Goal: Use online tool/utility: Use online tool/utility

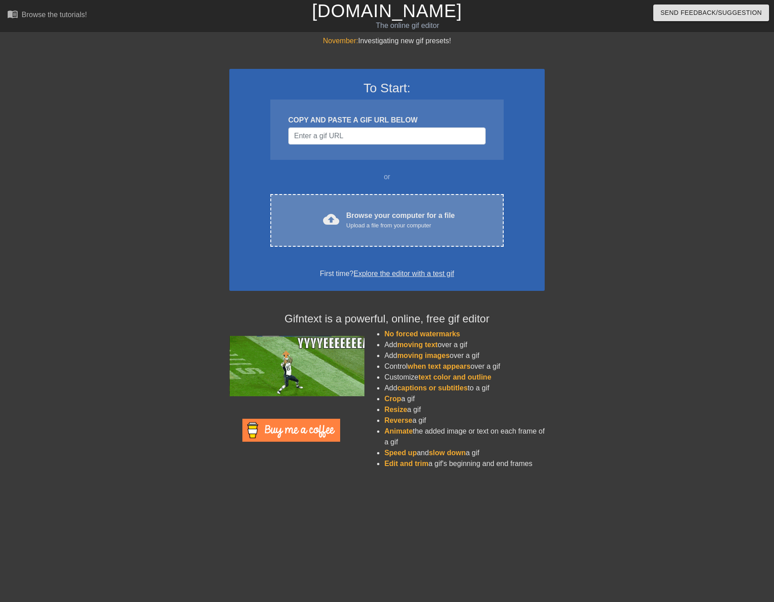
click at [342, 216] on div "cloud_upload Browse your computer for a file Upload a file from your computer" at bounding box center [387, 220] width 196 height 20
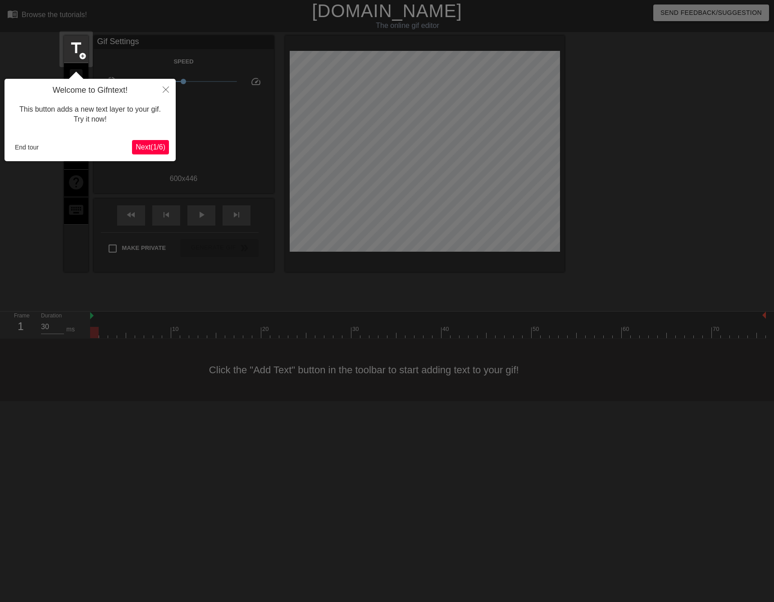
click at [148, 149] on span "Next ( 1 / 6 )" at bounding box center [151, 147] width 30 height 8
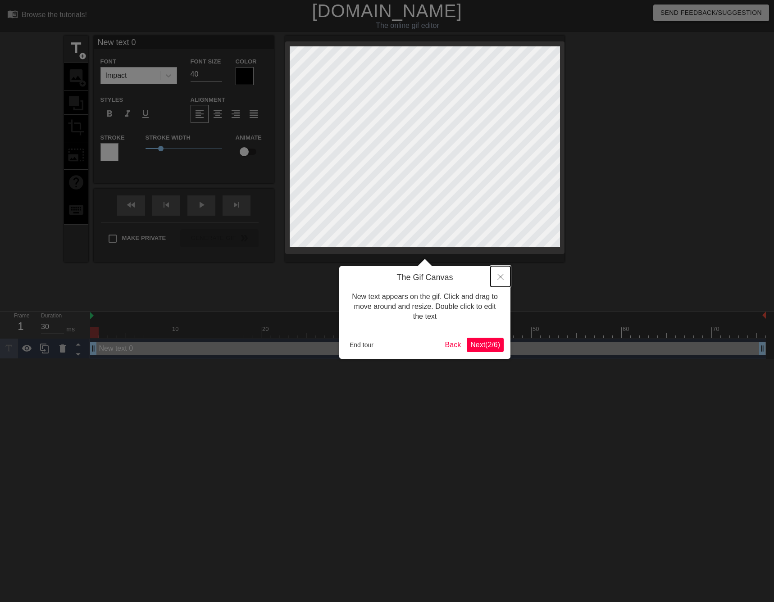
click at [496, 279] on button "Close" at bounding box center [501, 276] width 20 height 21
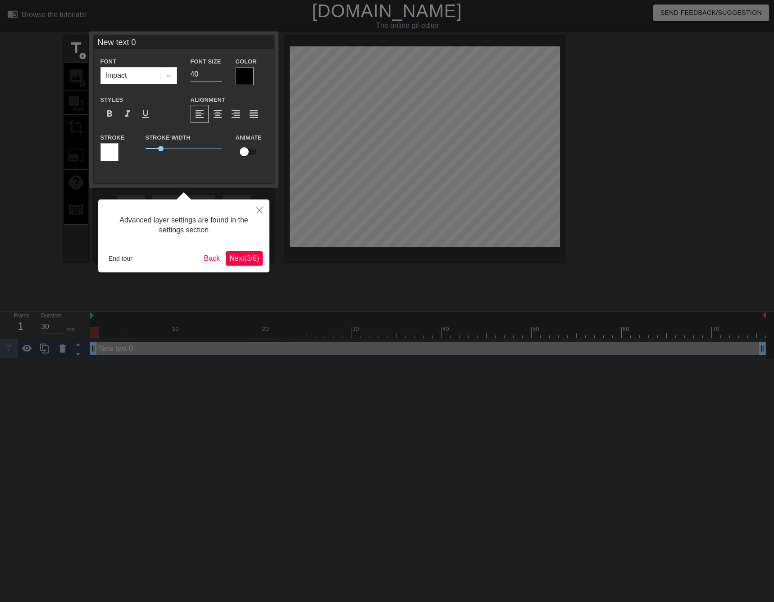
click at [250, 263] on button "Next ( 3 / 6 )" at bounding box center [244, 258] width 37 height 14
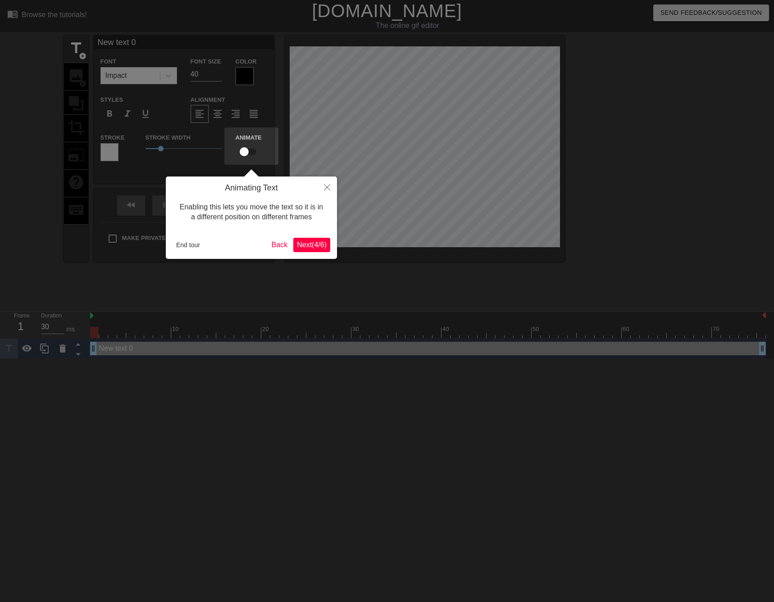
click at [307, 238] on button "Next ( 4 / 6 )" at bounding box center [311, 245] width 37 height 14
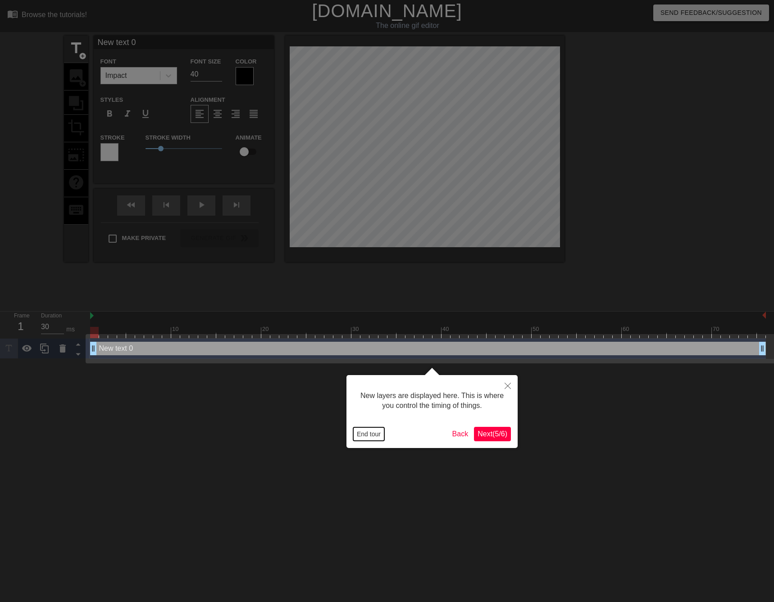
click at [360, 432] on button "End tour" at bounding box center [368, 435] width 31 height 14
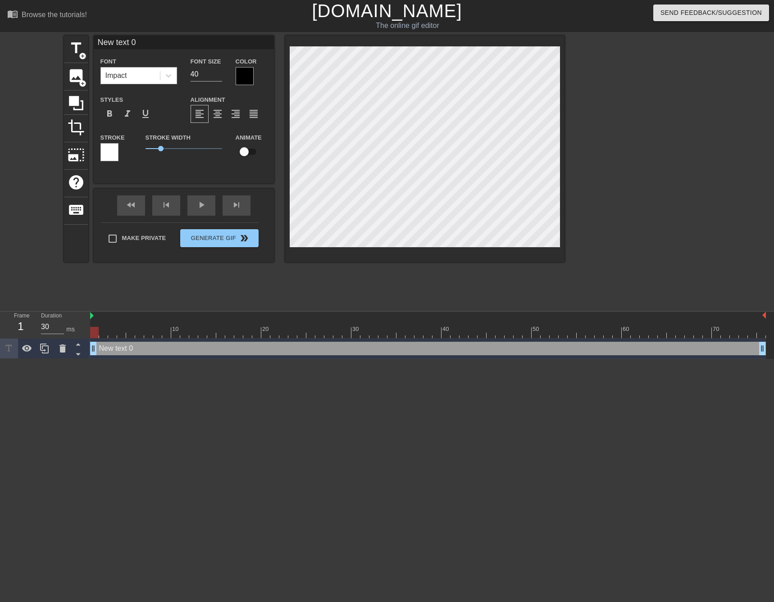
click at [122, 78] on div "Impact" at bounding box center [116, 75] width 22 height 11
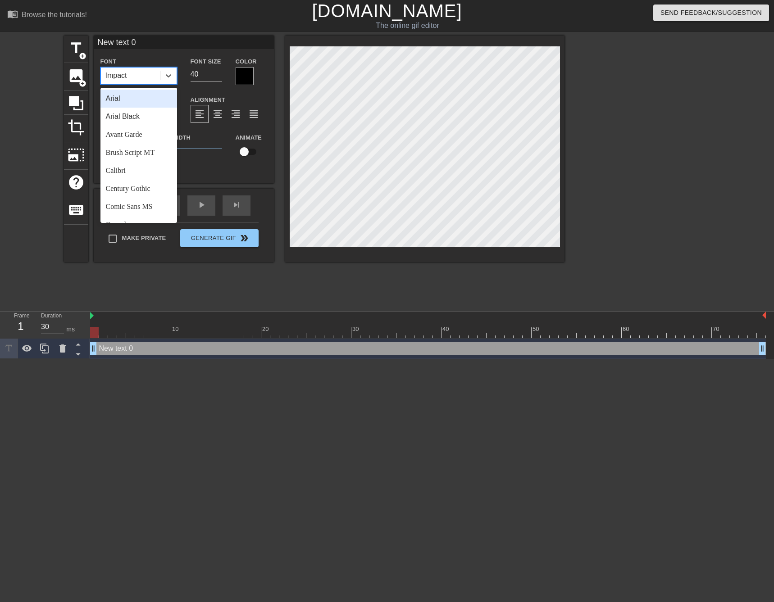
click at [123, 100] on div "Arial" at bounding box center [138, 99] width 77 height 18
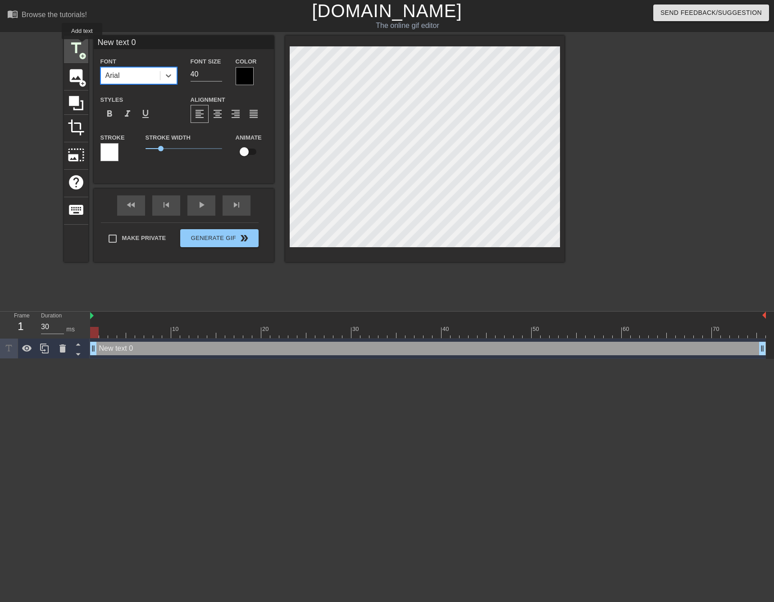
click at [82, 46] on span "title" at bounding box center [76, 48] width 17 height 17
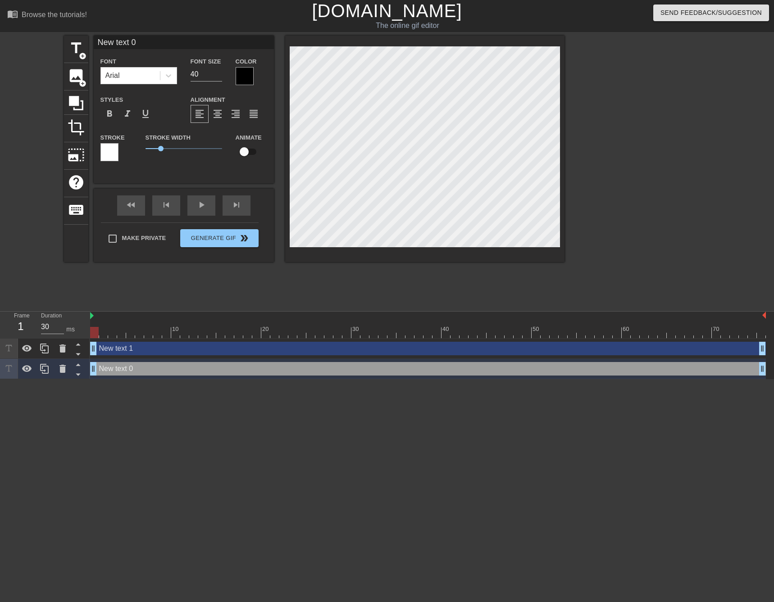
scroll to position [1, 2]
type input "New txt 0"
type textarea "New txt 0"
type input "New xt 0"
type textarea "New xt 0"
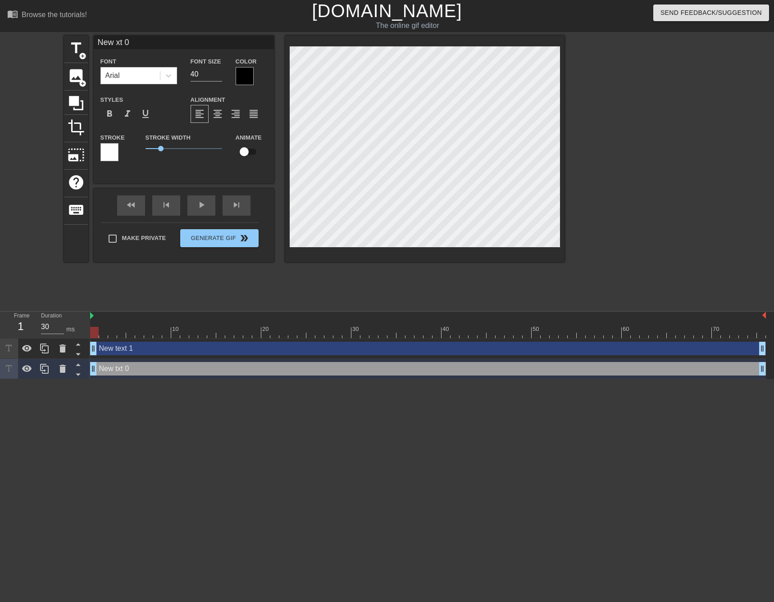
type input "Newxt 0"
type textarea "Newxt 0"
type input "Next 0"
type textarea "Next 0"
type input "Nxt 0"
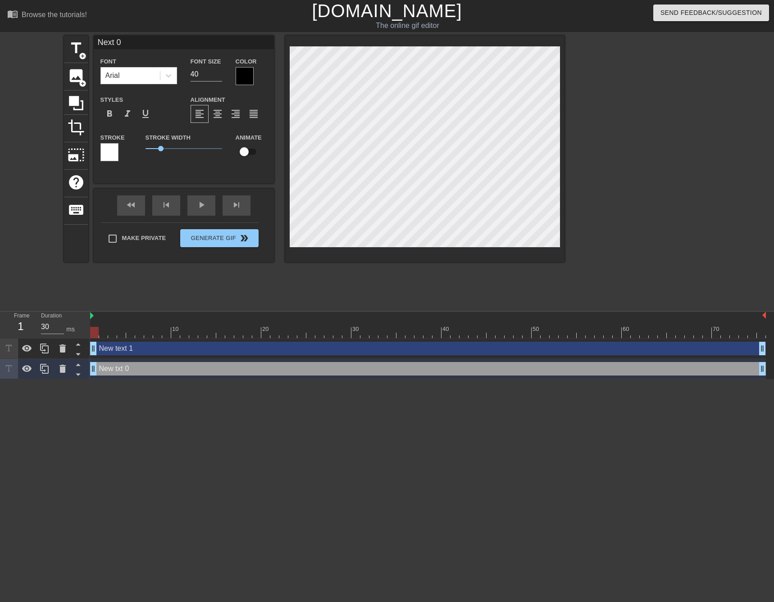
type textarea "Nxt 0"
type input "xt 0"
type textarea "xt 0"
type input "xt"
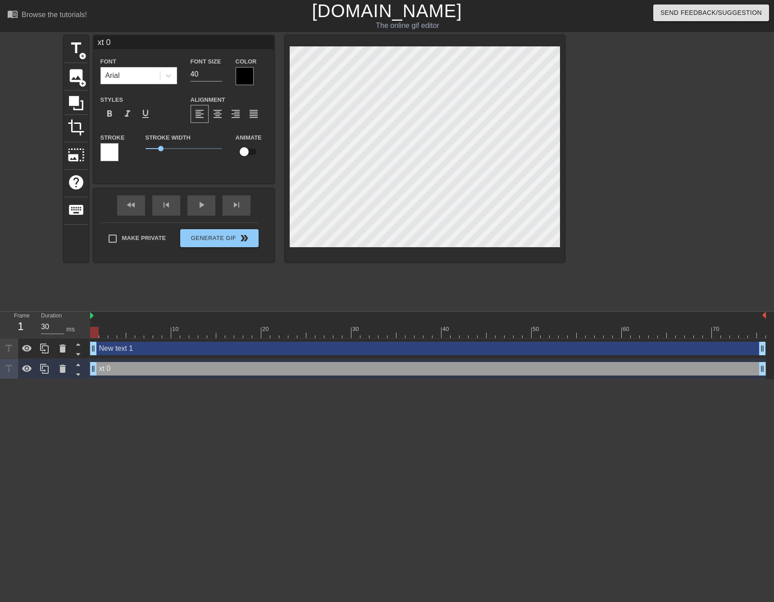
type textarea "xt"
type input "xt"
type textarea "xt"
type input "x"
type textarea "x"
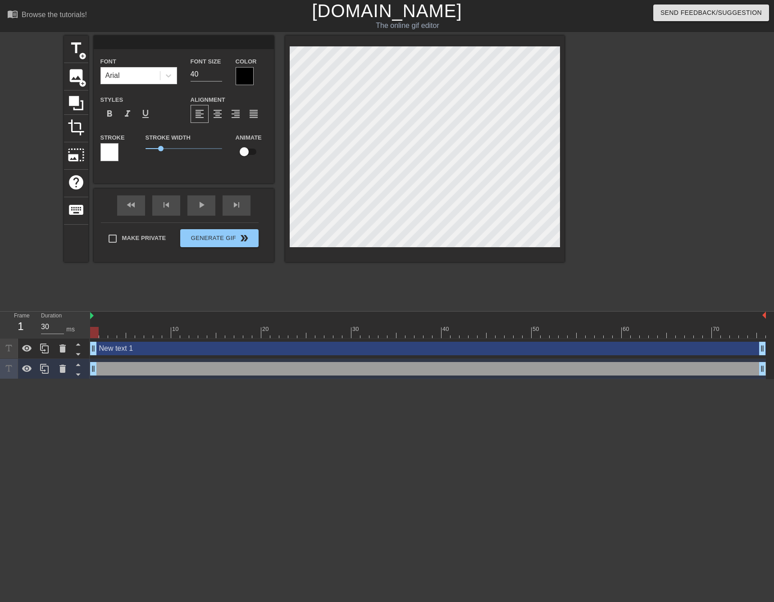
scroll to position [1, 1]
type input "s"
type textarea "s"
type input "sa"
type textarea "sa"
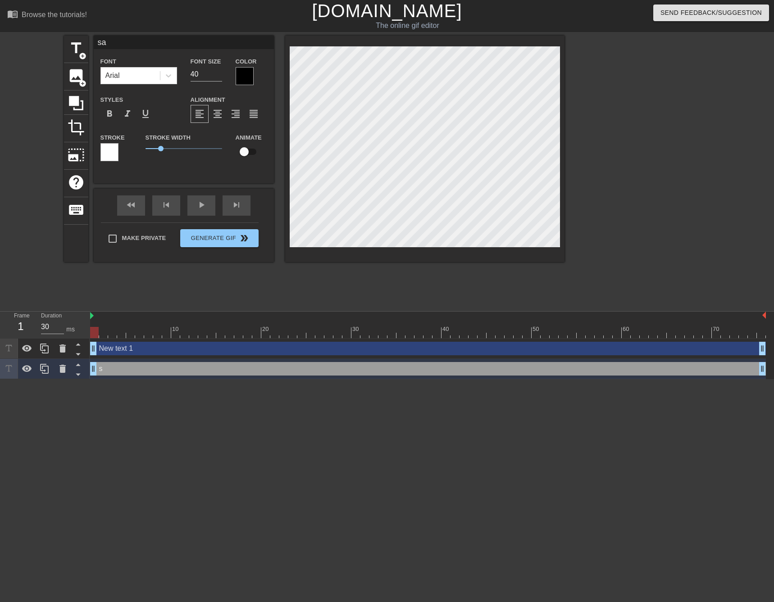
type input "sar"
type textarea "sar"
type input "[PERSON_NAME]"
type textarea "[PERSON_NAME]"
type input "sarab"
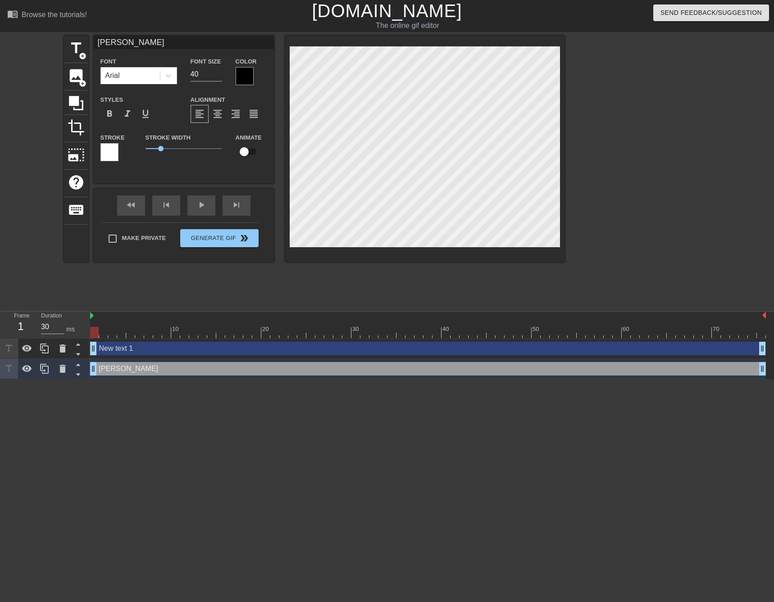
type textarea "sarab"
type input "sarabe"
type textarea "sarabe"
type input "sarabea"
type textarea "sarabea"
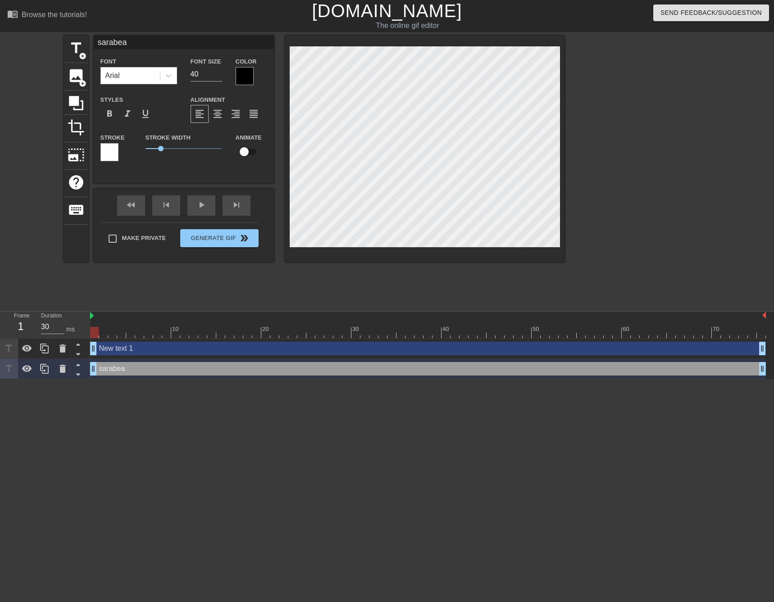
type input "sarabear"
type textarea "sarabear"
type input "sarabeara"
type textarea "sarabeara"
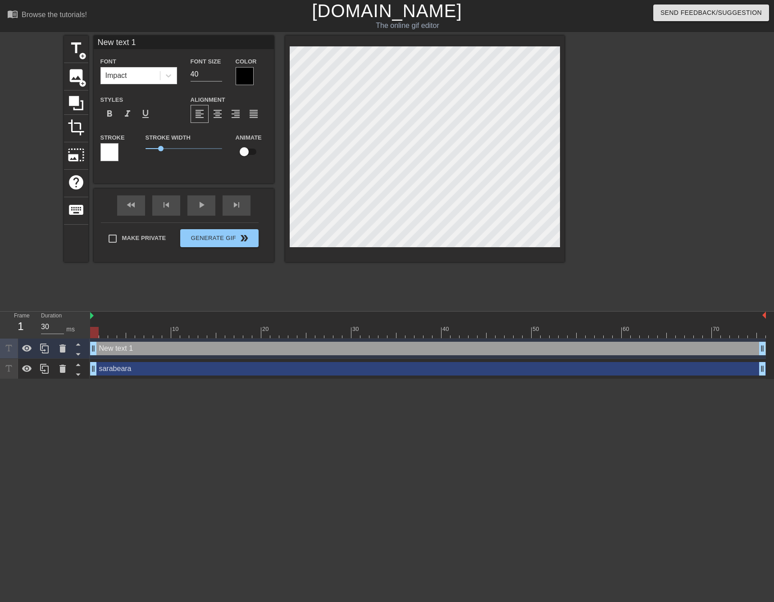
scroll to position [1, 3]
type input "New text"
type textarea "New text"
type input "New text"
type textarea "New text"
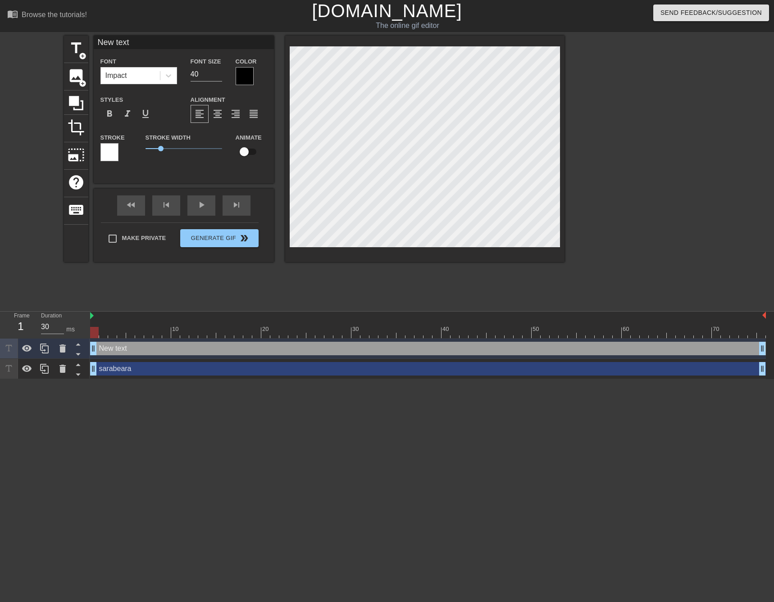
type input "New tex"
type textarea "New tex"
type input "New te"
type textarea "New te"
type input "New t"
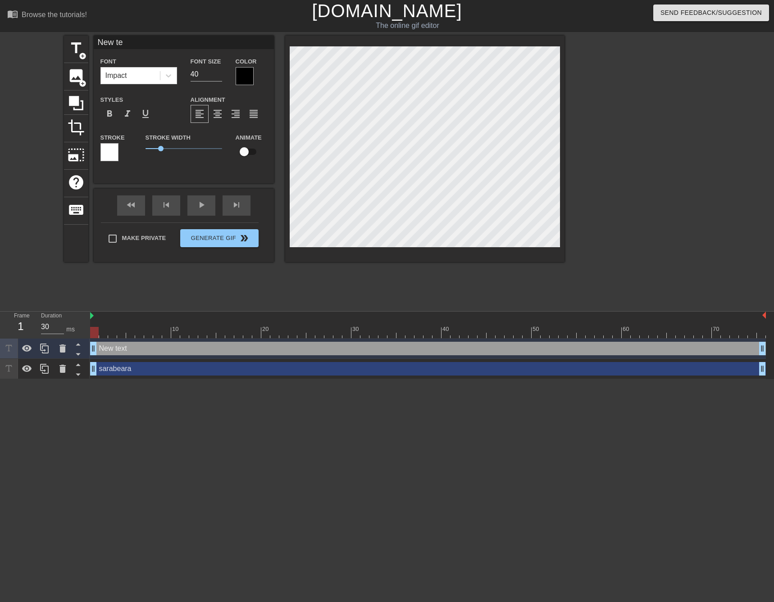
type textarea "New t"
type input "New"
type textarea "New"
type input "New"
type textarea "New"
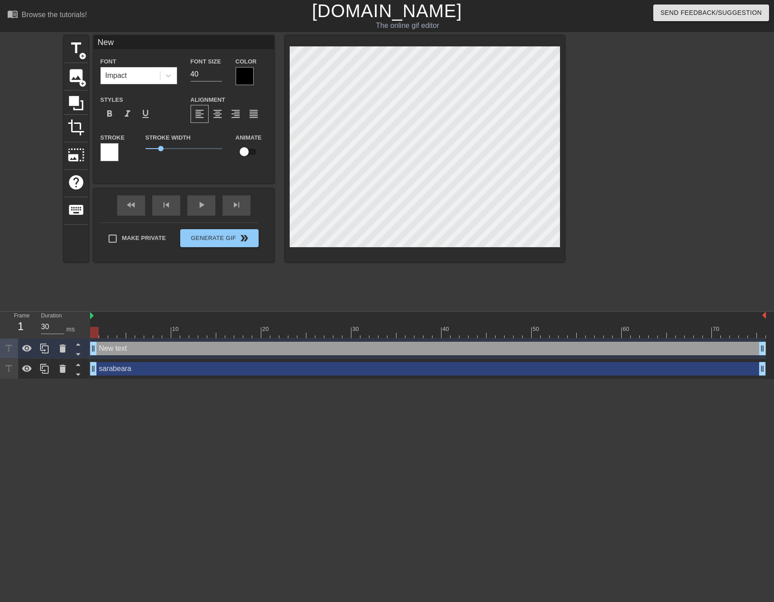
type input "Ne"
type textarea "Ne"
type input "N"
type textarea "N"
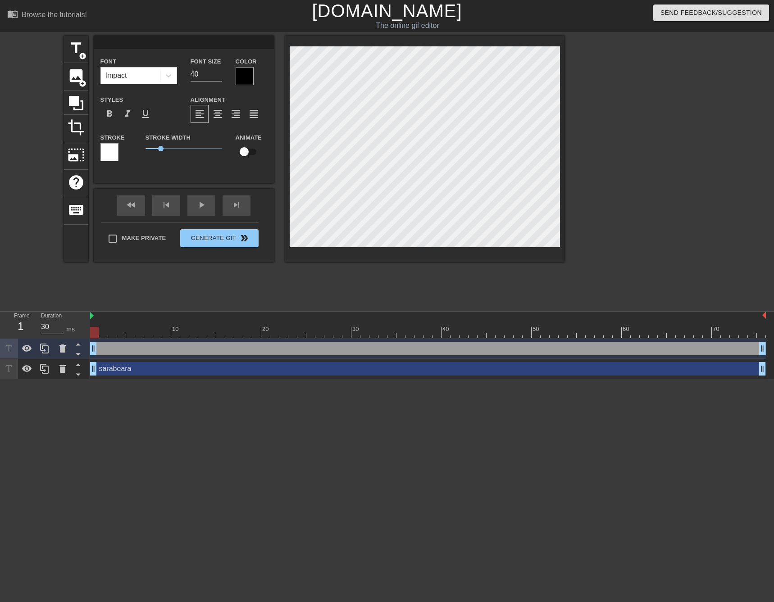
type input "y"
type textarea "y"
type input "yo"
type textarea "yo"
type input "you"
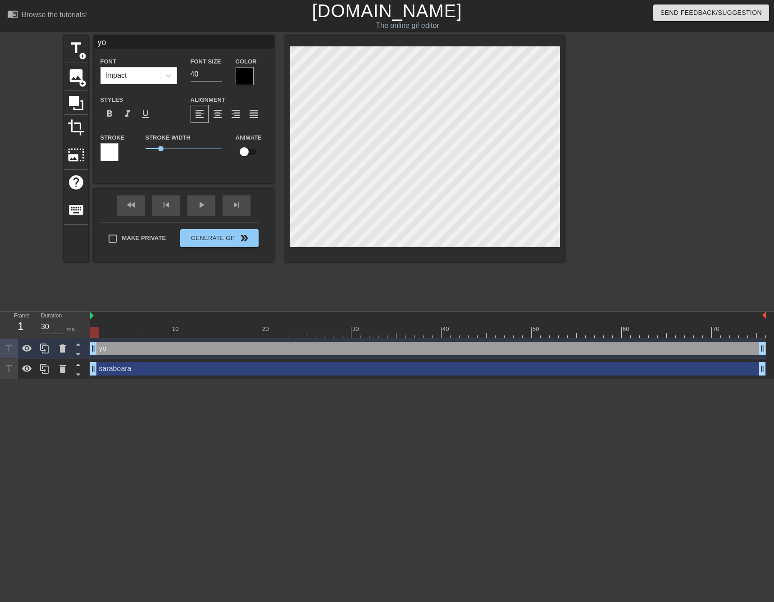
type textarea "you"
type input "your"
type textarea "your"
type input "your"
type textarea "your"
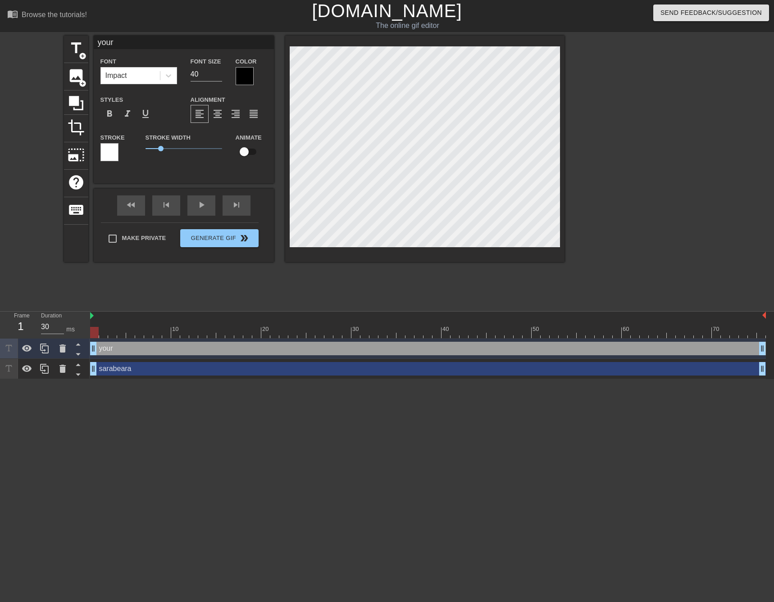
type input "your s"
type textarea "your s"
type input "your su"
type textarea "your su"
type input "your suf"
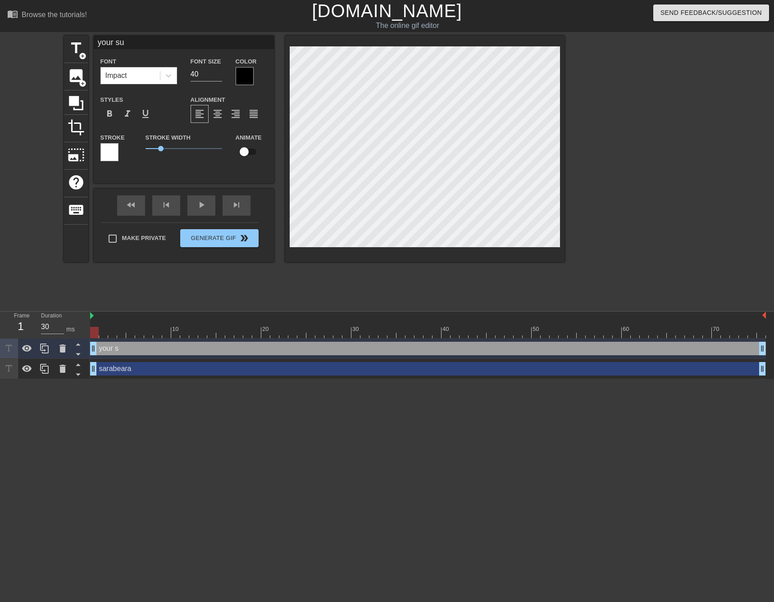
type textarea "your suf"
type input "your suff"
type textarea "your suff"
type input "your suffe"
type textarea "your suffe"
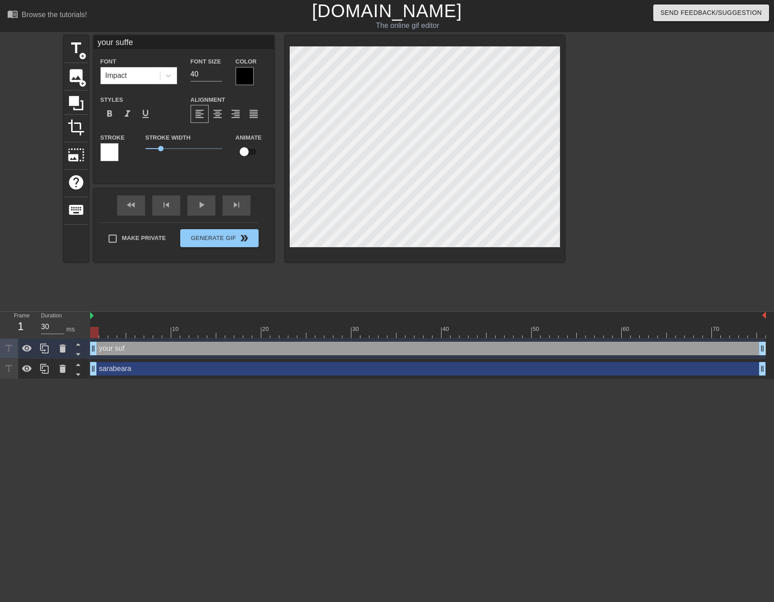
type input "your suffer"
type textarea "your suffer"
type input "your sufferi"
type textarea "your sufferi"
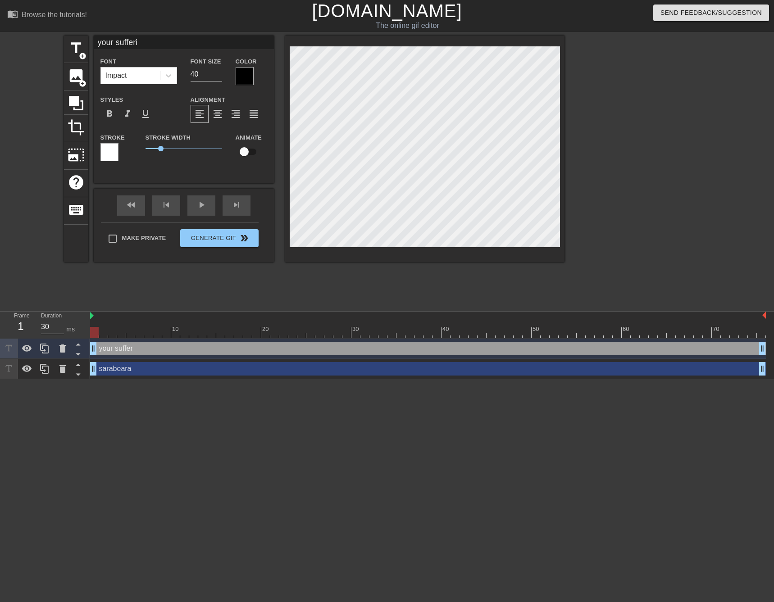
type input "your sufferin"
type textarea "your sufferin"
type input "your suffering"
type textarea "your suffering"
type input "30"
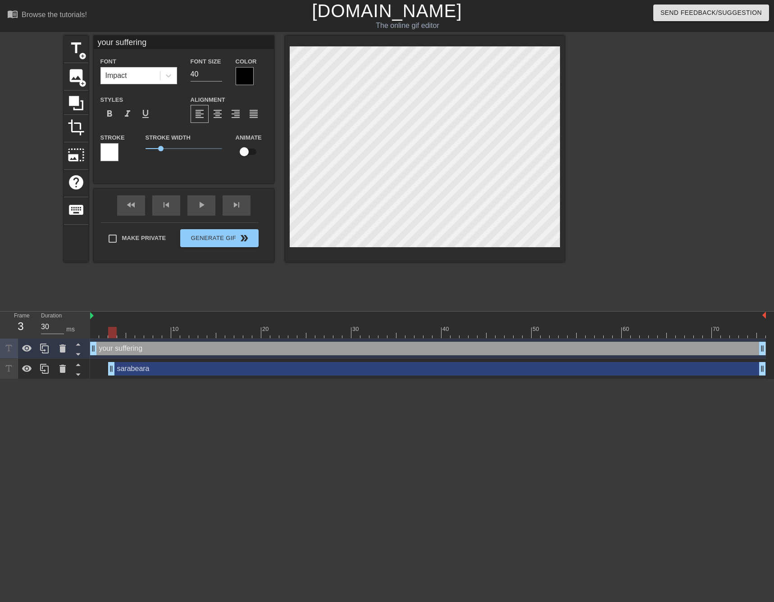
drag, startPoint x: 96, startPoint y: 374, endPoint x: 117, endPoint y: 374, distance: 21.2
drag, startPoint x: 117, startPoint y: 374, endPoint x: 134, endPoint y: 375, distance: 17.1
click at [134, 375] on div "sarabeara drag_handle drag_handle" at bounding box center [437, 369] width 658 height 14
type input "sarabeara"
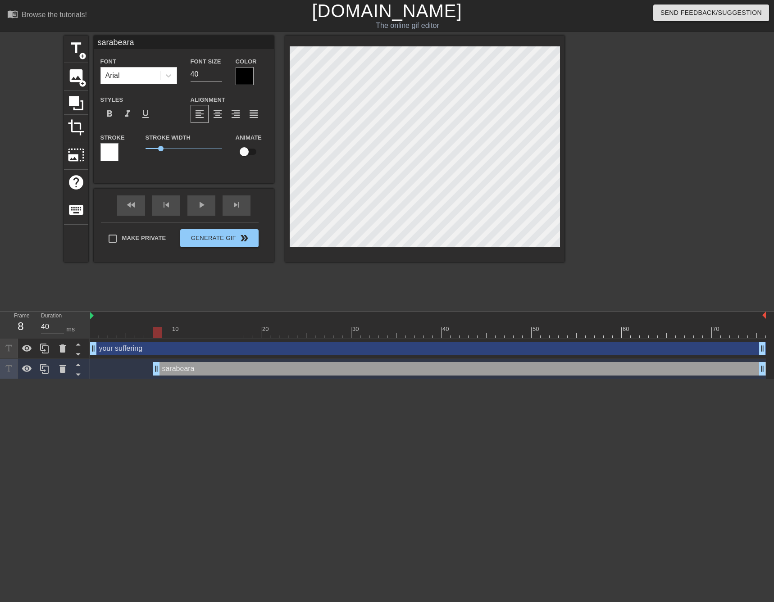
drag, startPoint x: 111, startPoint y: 373, endPoint x: 160, endPoint y: 374, distance: 49.1
click at [157, 332] on div at bounding box center [157, 332] width 9 height 11
drag, startPoint x: 157, startPoint y: 332, endPoint x: 81, endPoint y: 334, distance: 76.6
click at [81, 334] on div "Frame 1 Duration 30 ms 10 20 30 40 50 60 70 your suffering drag_handle drag_han…" at bounding box center [387, 346] width 774 height 68
drag, startPoint x: 155, startPoint y: 369, endPoint x: 26, endPoint y: 363, distance: 129.9
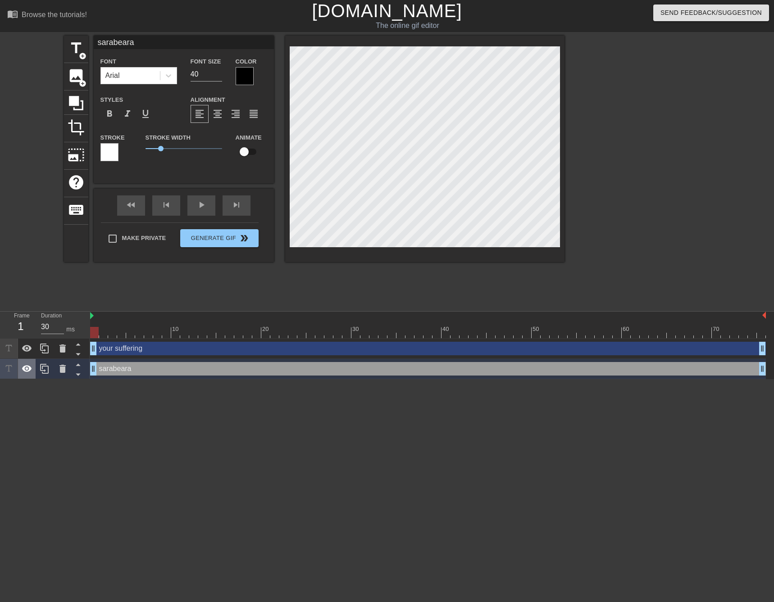
click at [26, 363] on div "Frame 1 Duration 30 ms 10 20 30 40 50 60 70 your suffering drag_handle drag_han…" at bounding box center [387, 346] width 774 height 68
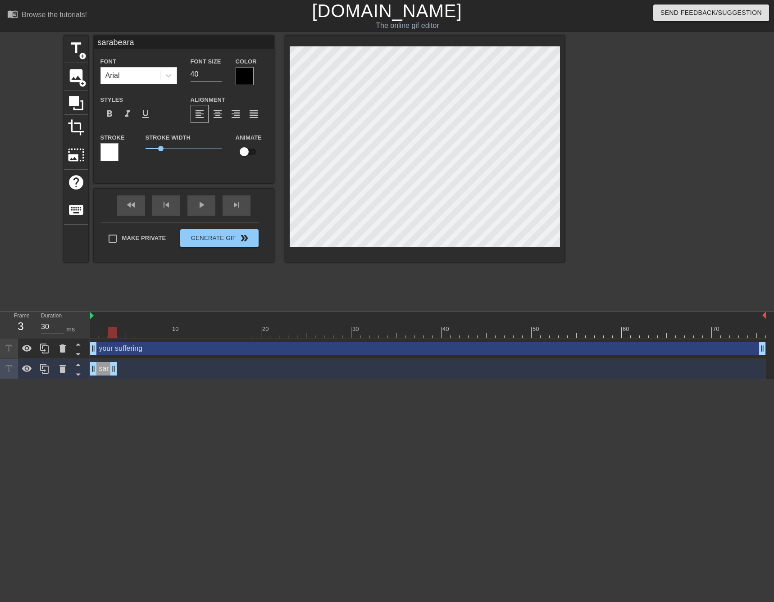
drag, startPoint x: 764, startPoint y: 369, endPoint x: 116, endPoint y: 369, distance: 648.4
click at [105, 369] on div "sarabeara drag_handle drag_handle" at bounding box center [103, 369] width 27 height 14
click at [168, 369] on div "sarabeara drag_handle drag_handle" at bounding box center [428, 369] width 676 height 14
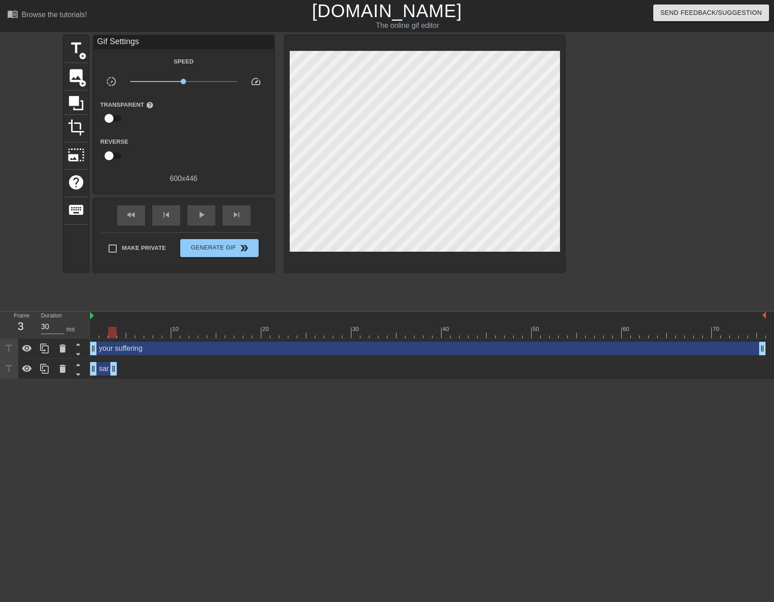
click at [105, 368] on div "sarabeara drag_handle drag_handle" at bounding box center [103, 369] width 27 height 14
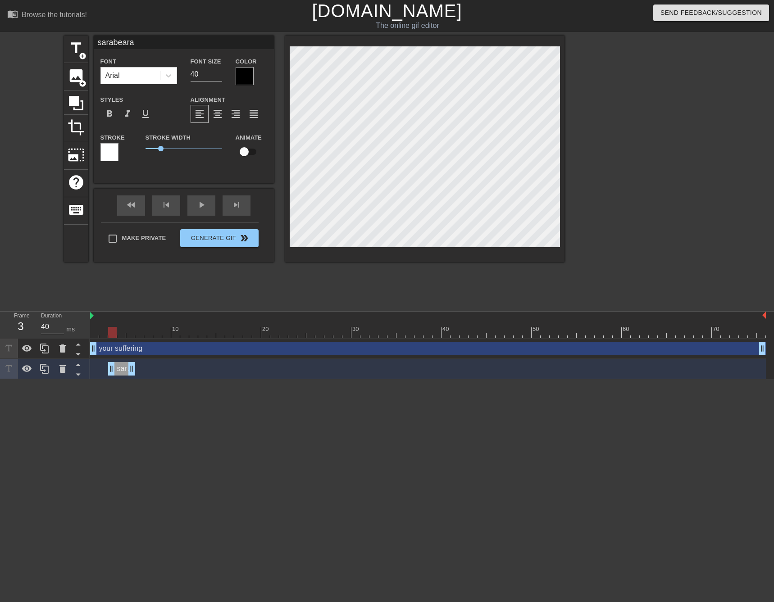
type input "30"
click at [105, 372] on div "sarabeara drag_handle drag_handle" at bounding box center [103, 369] width 27 height 14
click at [117, 351] on div "your suffering drag_handle drag_handle" at bounding box center [428, 349] width 676 height 14
type input "your suffering"
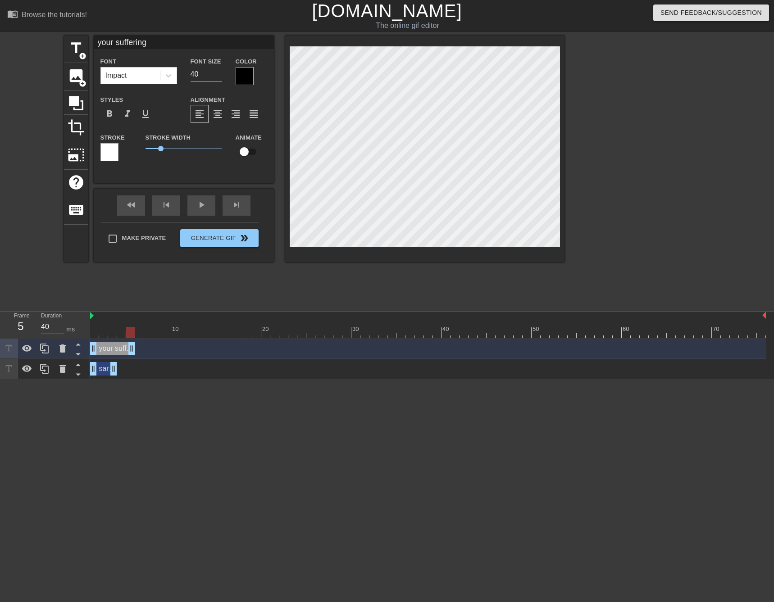
type input "30"
drag, startPoint x: 763, startPoint y: 350, endPoint x: 125, endPoint y: 355, distance: 638.6
click at [119, 379] on html "menu_book Browse the tutorials! [DOMAIN_NAME] The online gif editor Send Feedba…" at bounding box center [387, 189] width 774 height 379
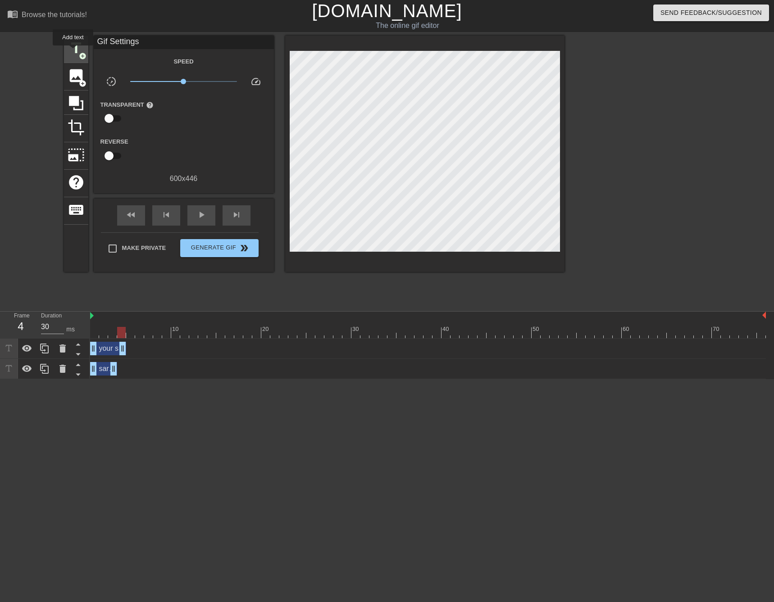
click at [73, 52] on span "title" at bounding box center [76, 48] width 17 height 17
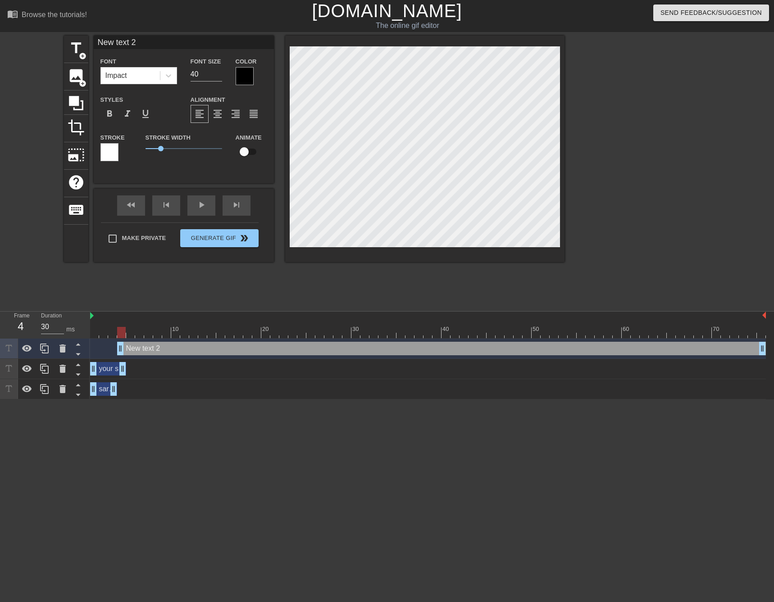
click at [107, 373] on div "your suffering drag_handle drag_handle" at bounding box center [108, 369] width 36 height 14
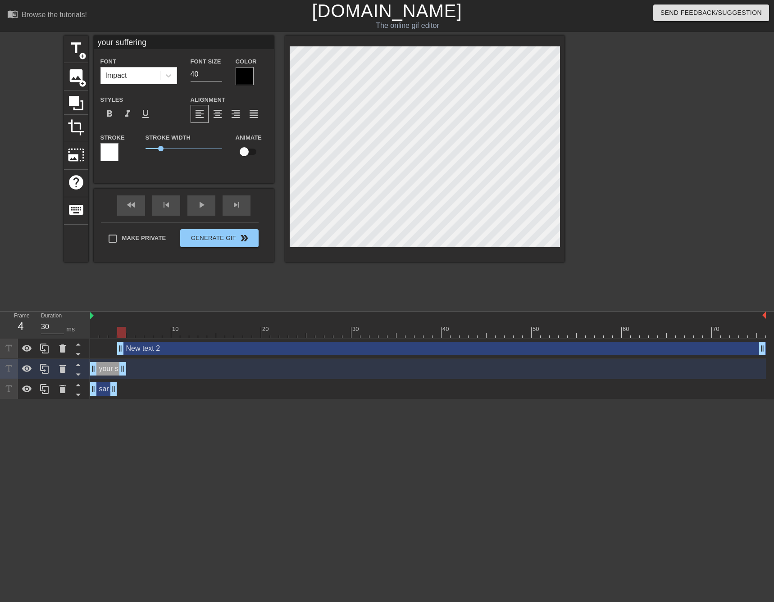
click at [191, 347] on div "New text 2 drag_handle drag_handle" at bounding box center [441, 349] width 649 height 14
type input "New text 2"
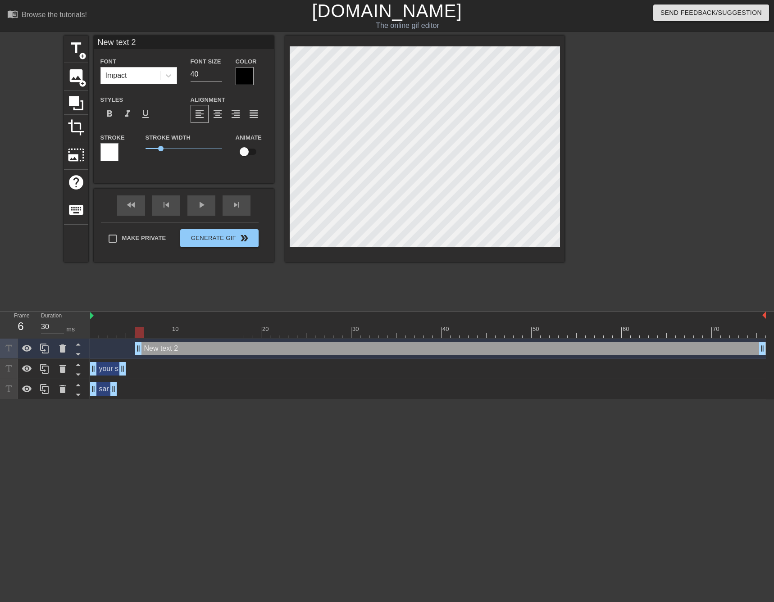
type input "40"
drag, startPoint x: 123, startPoint y: 353, endPoint x: 135, endPoint y: 351, distance: 12.7
click at [151, 351] on div "New text 2 drag_handle drag_handle" at bounding box center [446, 349] width 640 height 14
type input "your suffering"
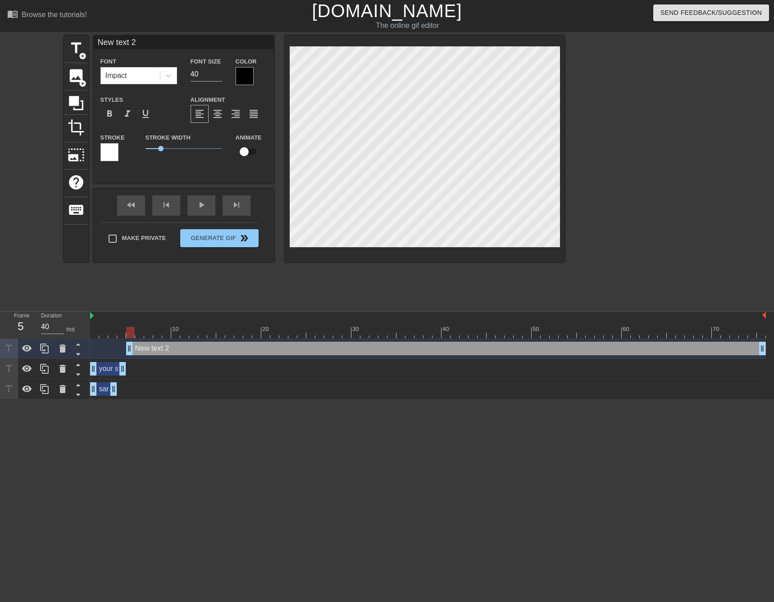
type textarea "your suffering"
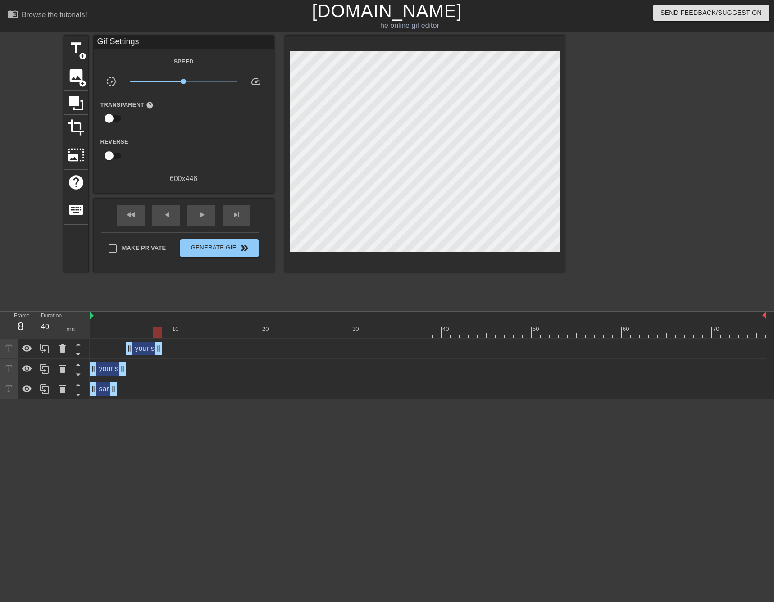
drag, startPoint x: 762, startPoint y: 350, endPoint x: 156, endPoint y: 342, distance: 606.1
click at [156, 342] on div "your suffering drag_handle drag_handle" at bounding box center [428, 349] width 676 height 20
drag, startPoint x: 143, startPoint y: 349, endPoint x: 176, endPoint y: 351, distance: 33.0
click at [176, 351] on div "your suffering drag_handle drag_handle" at bounding box center [171, 349] width 36 height 14
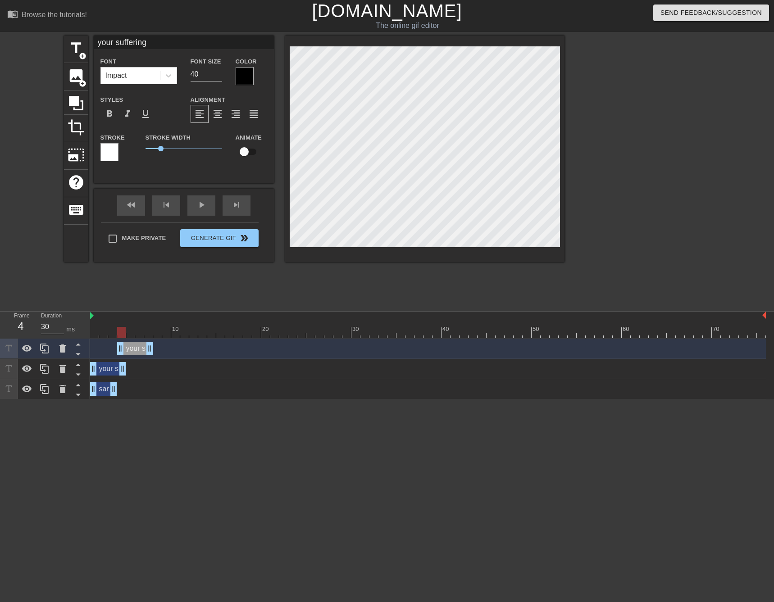
drag, startPoint x: 179, startPoint y: 351, endPoint x: 137, endPoint y: 353, distance: 41.9
click at [137, 353] on div "your suffering drag_handle drag_handle" at bounding box center [135, 349] width 36 height 14
drag, startPoint x: 137, startPoint y: 353, endPoint x: 143, endPoint y: 354, distance: 6.3
click at [143, 354] on div "your suffering drag_handle drag_handle" at bounding box center [144, 349] width 36 height 14
click at [144, 351] on div "your suffering drag_handle drag_handle" at bounding box center [144, 349] width 36 height 14
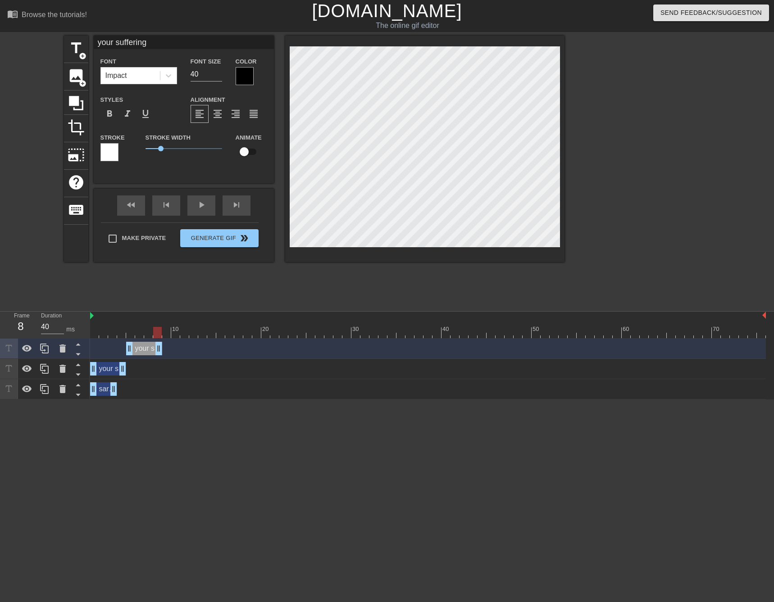
type input "30"
drag, startPoint x: 131, startPoint y: 335, endPoint x: 165, endPoint y: 333, distance: 34.3
click at [165, 333] on div at bounding box center [166, 332] width 9 height 11
click at [75, 49] on span "title" at bounding box center [76, 48] width 17 height 17
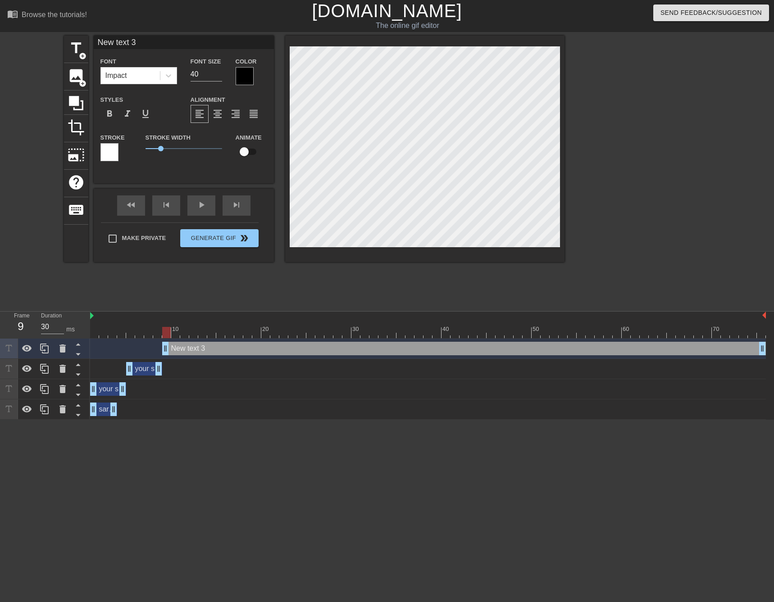
scroll to position [1, 2]
paste textarea "your suffering"
type input "your suffering"
type textarea "your suffering"
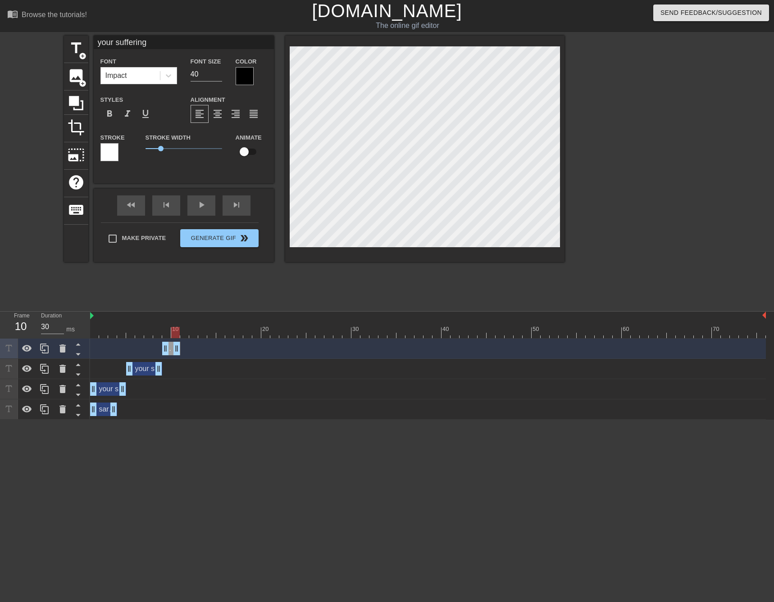
drag, startPoint x: 763, startPoint y: 352, endPoint x: 180, endPoint y: 345, distance: 583.1
type input "30"
drag, startPoint x: 176, startPoint y: 351, endPoint x: 195, endPoint y: 351, distance: 18.9
click at [82, 48] on span "title" at bounding box center [76, 48] width 17 height 17
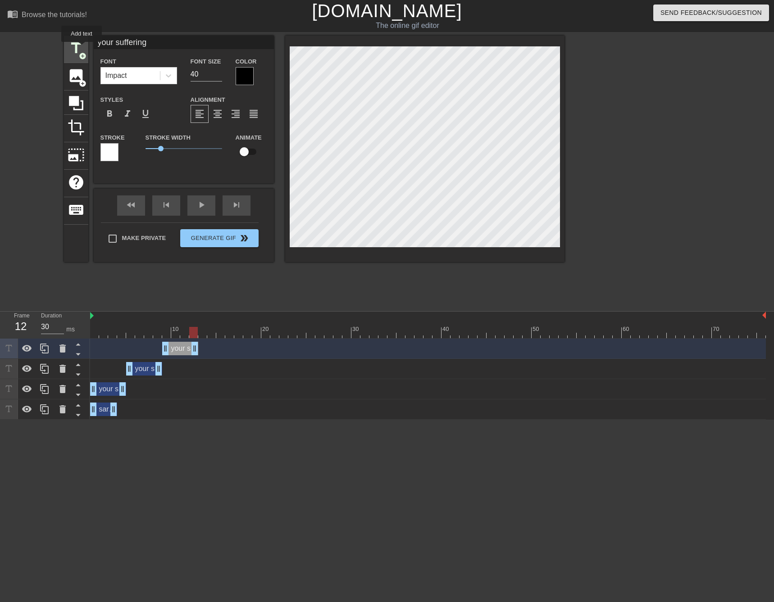
type input "New text 4"
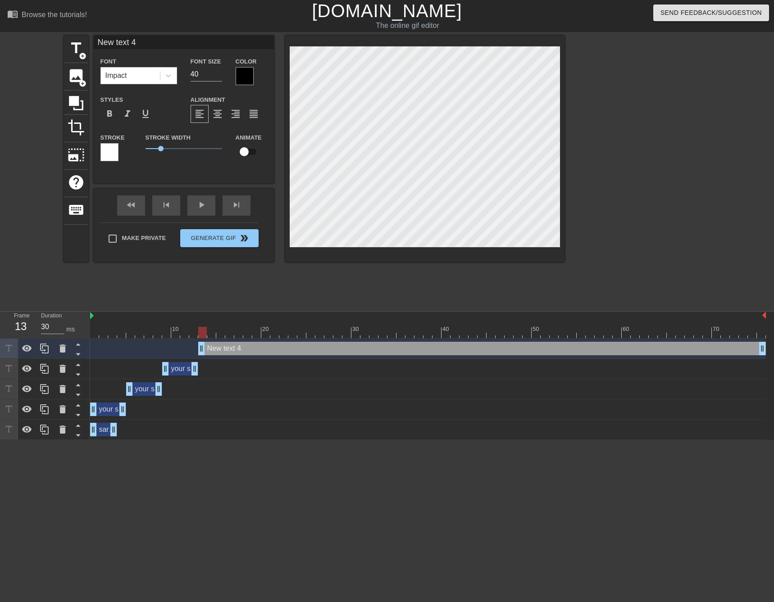
drag, startPoint x: 196, startPoint y: 350, endPoint x: 204, endPoint y: 349, distance: 8.6
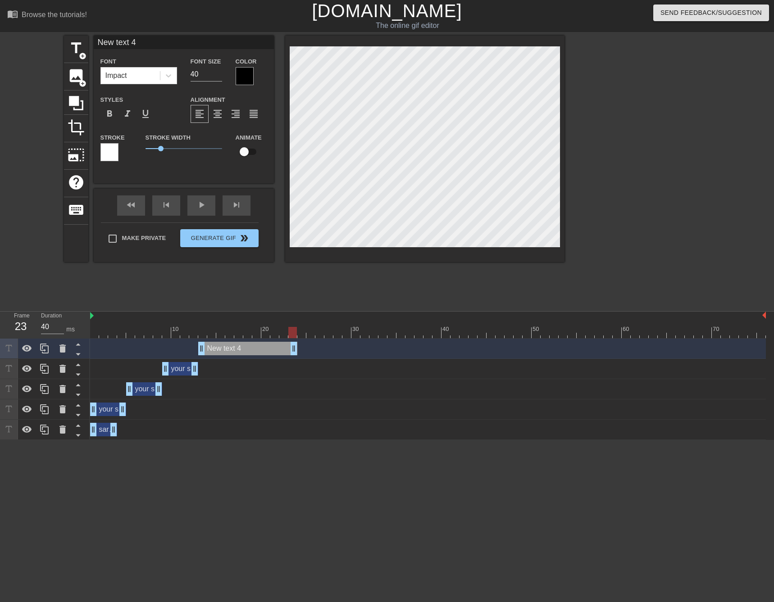
type input "30"
drag, startPoint x: 762, startPoint y: 354, endPoint x: 271, endPoint y: 351, distance: 491.2
type input "your suffering"
type textarea "your suffering"
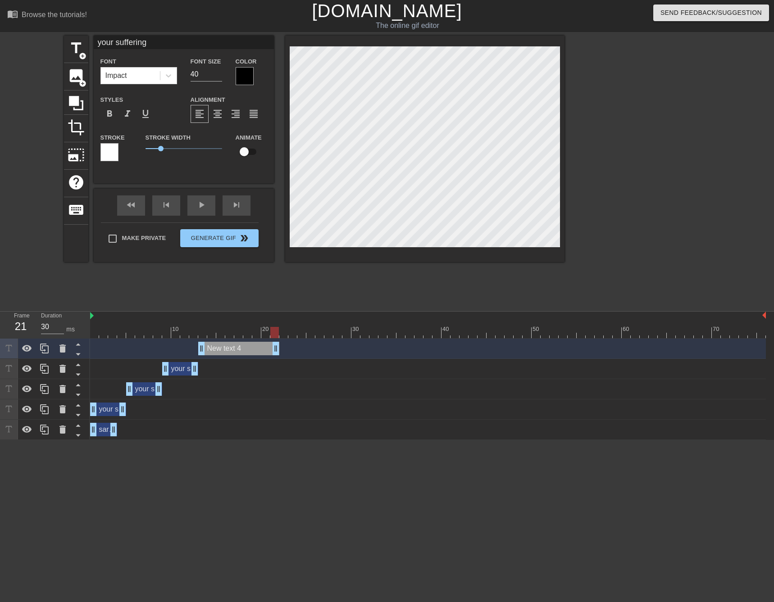
scroll to position [1, 3]
click at [443, 283] on div "title add_circle image add_circle crop photo_size_select_large help keyboard yo…" at bounding box center [314, 171] width 501 height 270
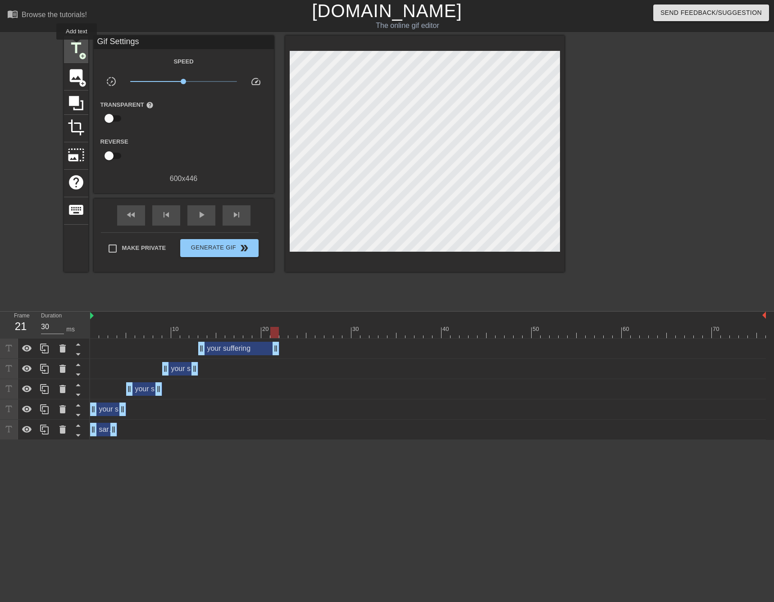
click at [77, 46] on span "title" at bounding box center [76, 48] width 17 height 17
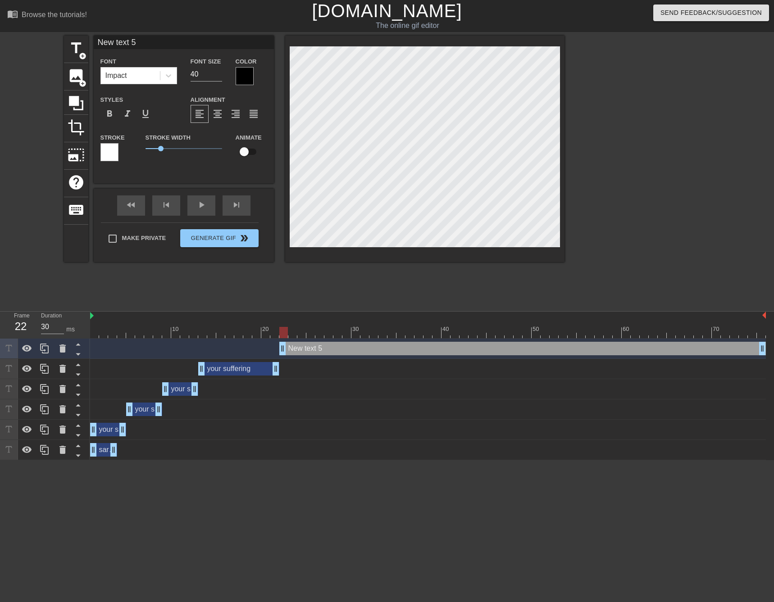
drag, startPoint x: 276, startPoint y: 347, endPoint x: 286, endPoint y: 348, distance: 9.9
type input "your suffering"
type textarea "your suffering"
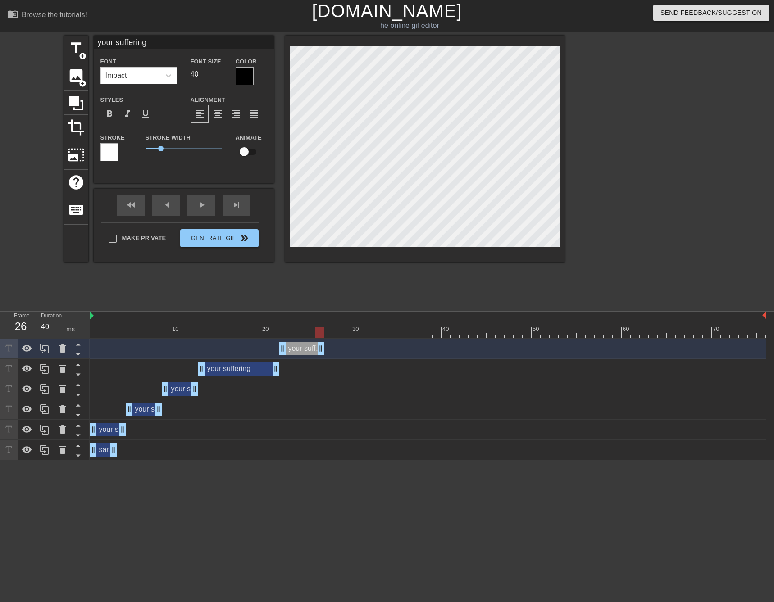
type input "30"
drag, startPoint x: 765, startPoint y: 345, endPoint x: 315, endPoint y: 354, distance: 449.8
click at [315, 354] on div "your suffering drag_handle drag_handle" at bounding box center [428, 349] width 676 height 14
click at [73, 55] on span "title" at bounding box center [76, 48] width 17 height 17
type input "New text 6"
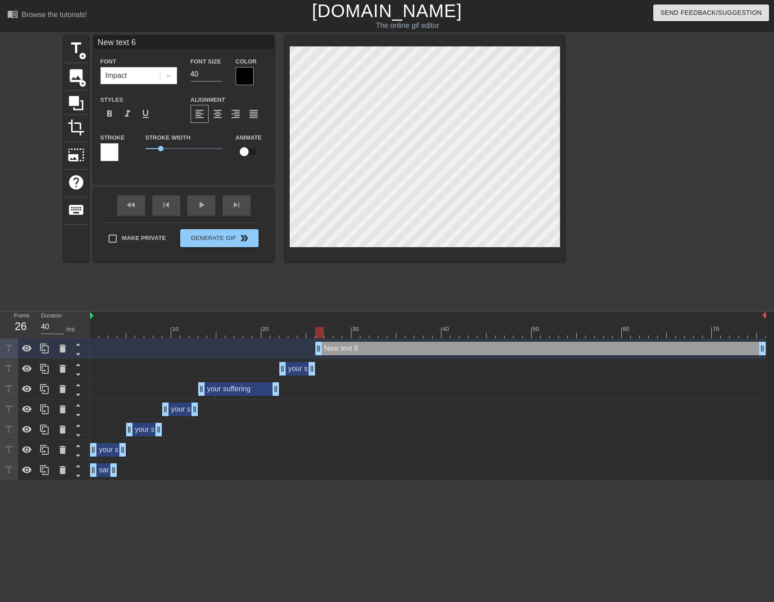
drag, startPoint x: 306, startPoint y: 349, endPoint x: 314, endPoint y: 349, distance: 7.7
click at [314, 349] on div "New text 6 drag_handle drag_handle" at bounding box center [428, 349] width 676 height 14
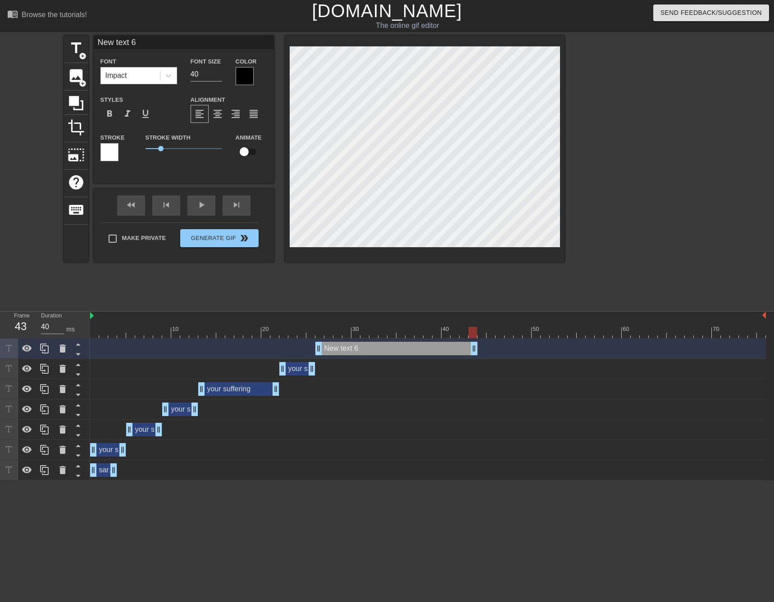
type input "30"
drag, startPoint x: 761, startPoint y: 349, endPoint x: 356, endPoint y: 354, distance: 404.7
paste textarea "your suffering"
type input "your suffering"
type textarea "your suffering"
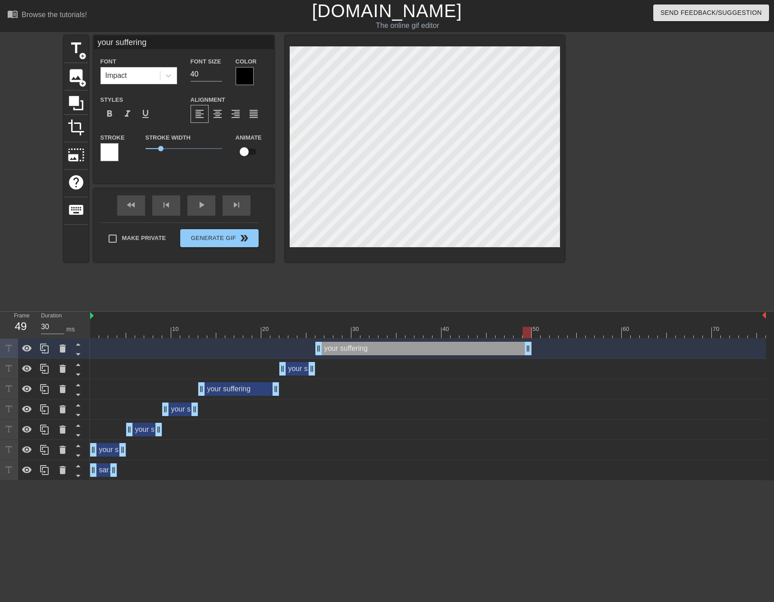
drag, startPoint x: 358, startPoint y: 350, endPoint x: 533, endPoint y: 350, distance: 174.4
click at [533, 350] on div "your suffering drag_handle drag_handle" at bounding box center [428, 349] width 676 height 14
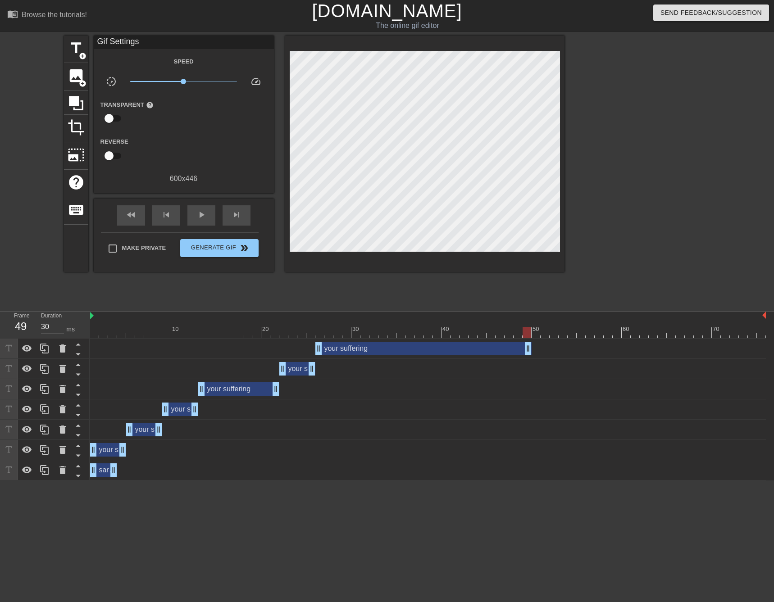
click at [552, 352] on div "your suffering drag_handle drag_handle" at bounding box center [428, 349] width 676 height 14
click at [73, 58] on div "title add_circle" at bounding box center [76, 49] width 24 height 27
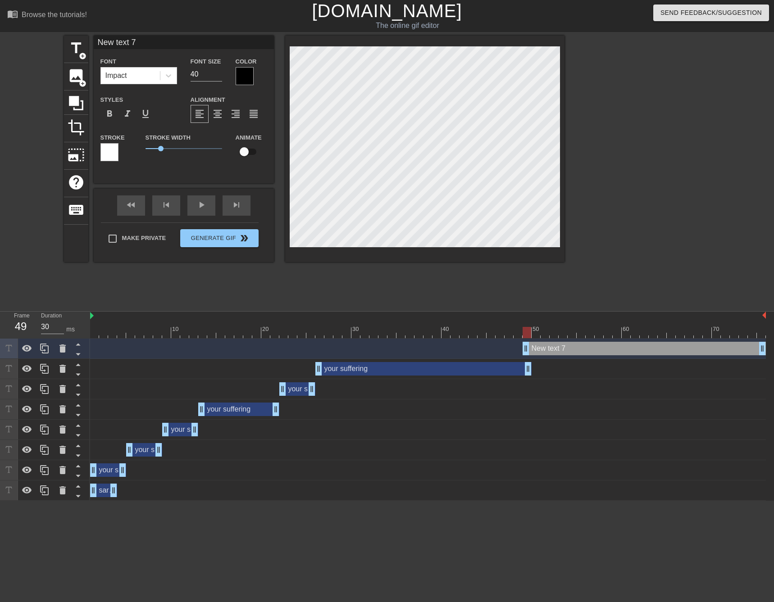
type input "40"
drag, startPoint x: 529, startPoint y: 351, endPoint x: 535, endPoint y: 352, distance: 6.8
paste textarea "your suffering"
type input "your suffering"
type textarea "your suffering"
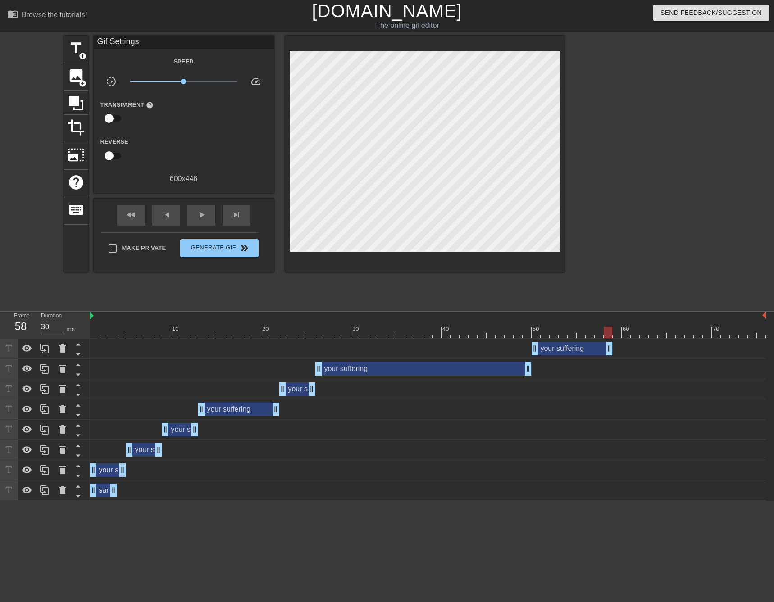
drag, startPoint x: 761, startPoint y: 351, endPoint x: 603, endPoint y: 351, distance: 157.3
click at [81, 54] on span "add_circle" at bounding box center [83, 56] width 8 height 8
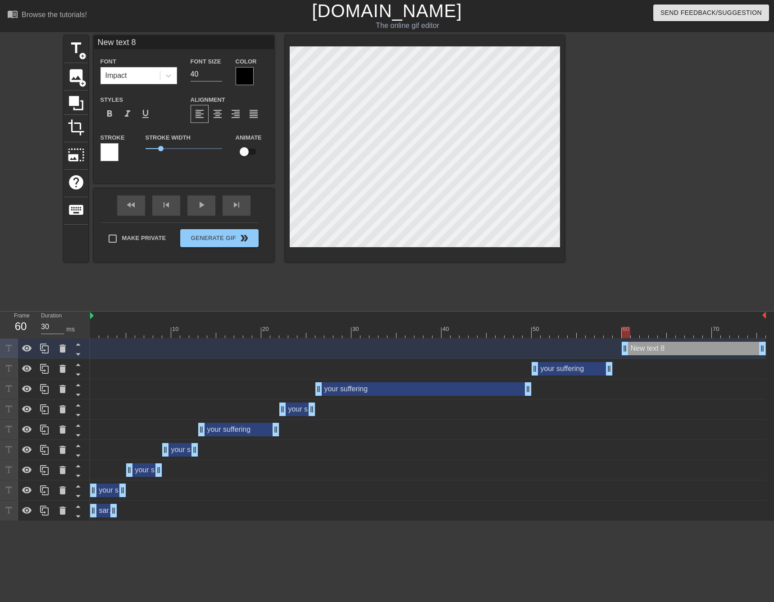
type input "40"
drag, startPoint x: 607, startPoint y: 346, endPoint x: 617, endPoint y: 347, distance: 11.0
click at [661, 351] on div "New text 8 drag_handle drag_handle" at bounding box center [689, 349] width 153 height 14
paste textarea "your suffering"
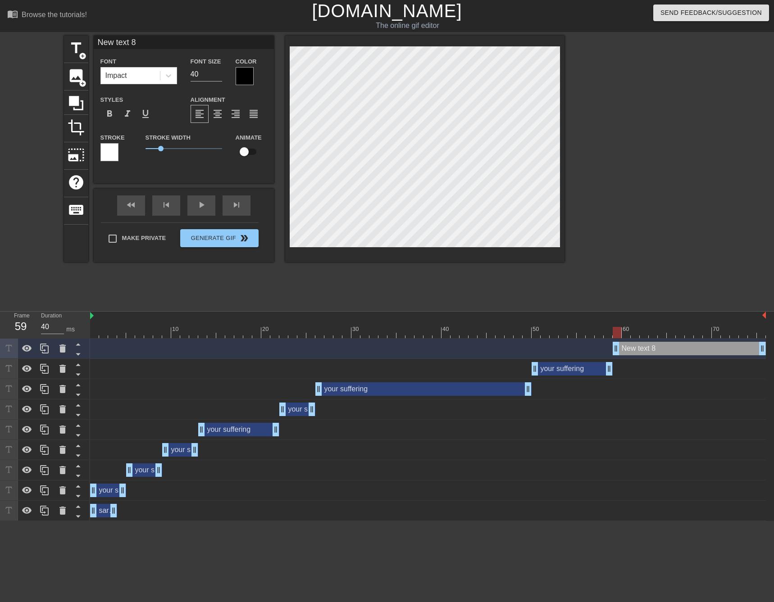
type input "your suffering"
type textarea "your suffering"
click at [715, 352] on div "your suffering drag_handle drag_handle" at bounding box center [689, 349] width 153 height 14
drag, startPoint x: 764, startPoint y: 347, endPoint x: 770, endPoint y: 353, distance: 8.6
click at [770, 353] on div "your suffering drag_handle drag_handle your suffering drag_handle drag_handle y…" at bounding box center [432, 430] width 684 height 183
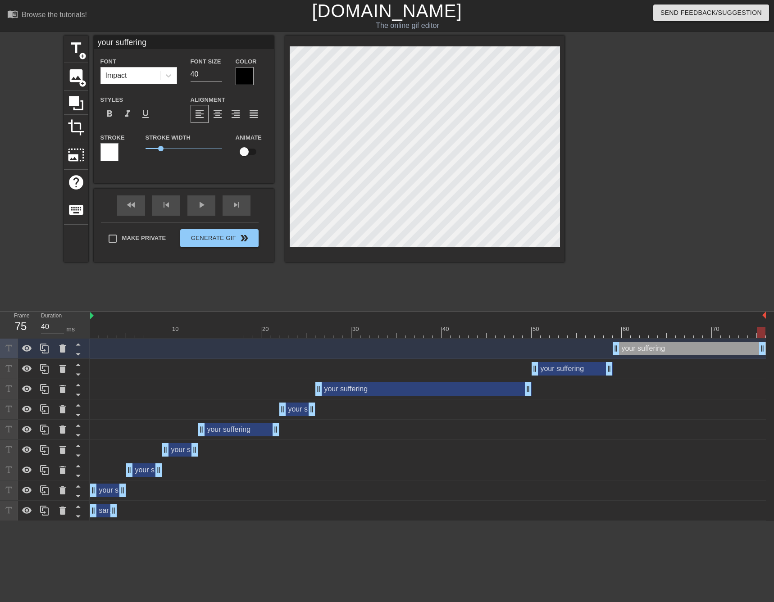
click at [374, 521] on html "menu_book Browse the tutorials! [DOMAIN_NAME] The online gif editor Send Feedba…" at bounding box center [387, 260] width 774 height 521
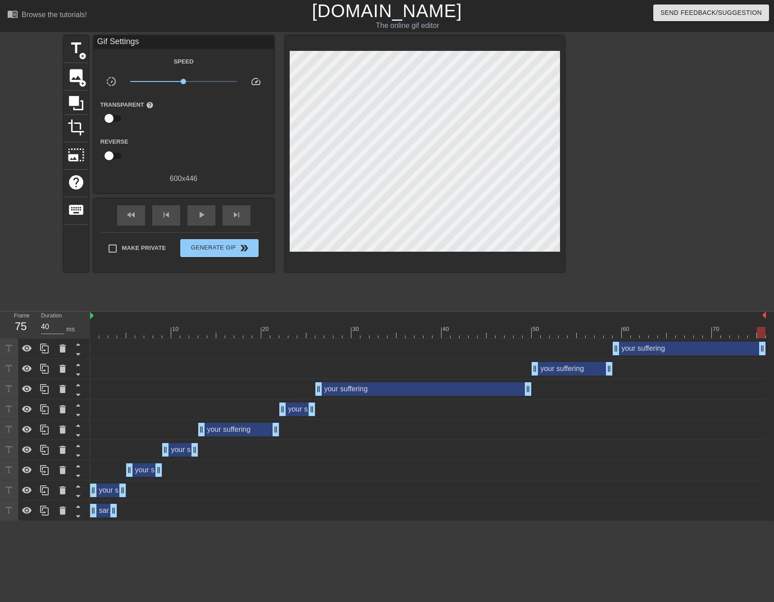
click at [105, 510] on div "sarabeara drag_handle drag_handle" at bounding box center [103, 511] width 27 height 14
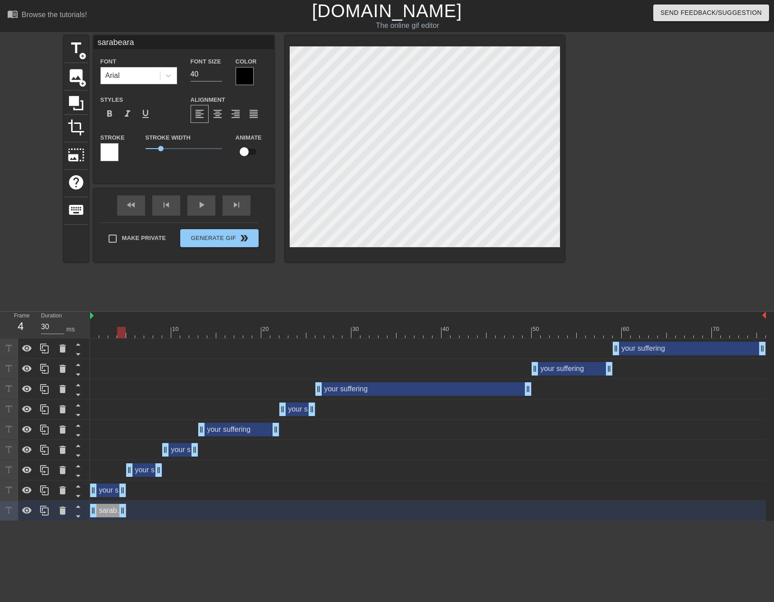
drag, startPoint x: 113, startPoint y: 512, endPoint x: 111, endPoint y: 520, distance: 7.6
click at [111, 520] on div "sarabeara drag_handle drag_handle" at bounding box center [428, 511] width 676 height 20
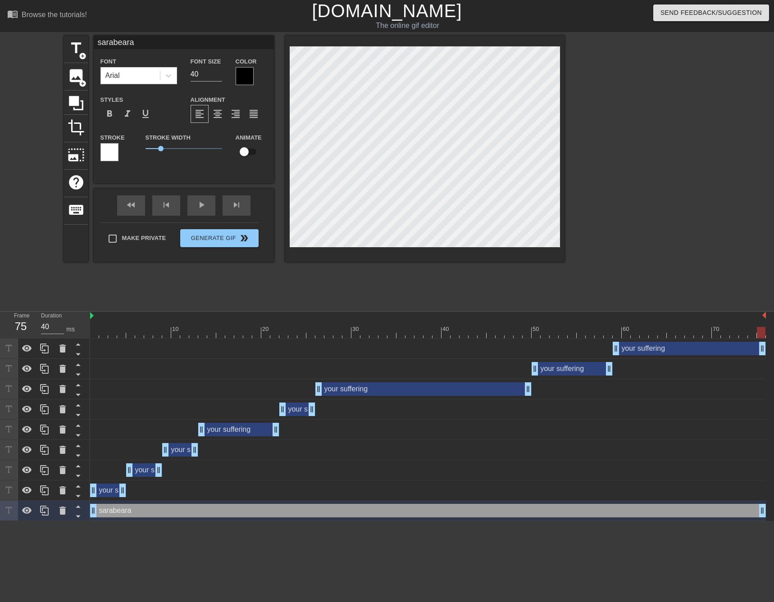
drag, startPoint x: 112, startPoint y: 512, endPoint x: 774, endPoint y: 488, distance: 662.9
click at [774, 488] on html "menu_book Browse the tutorials! [DOMAIN_NAME] The online gif editor Send Feedba…" at bounding box center [387, 260] width 774 height 521
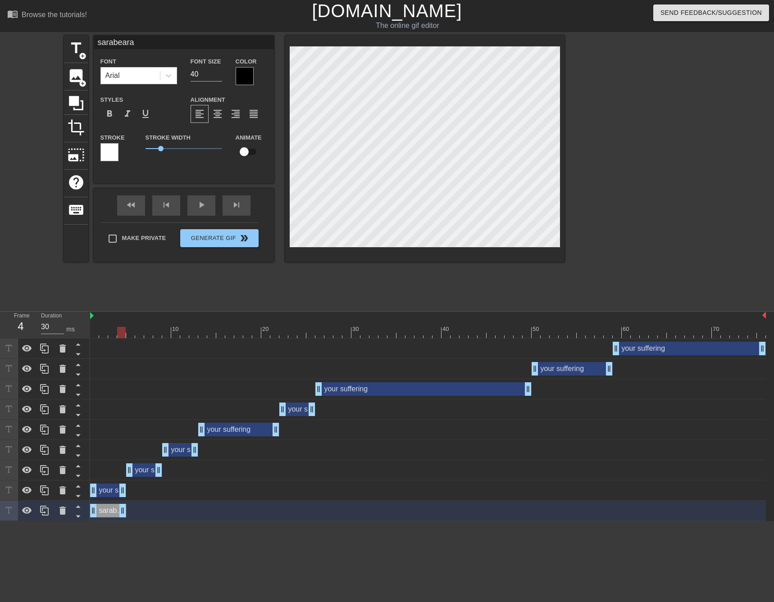
drag, startPoint x: 762, startPoint y: 515, endPoint x: 123, endPoint y: 517, distance: 639.0
click at [126, 521] on html "menu_book Browse the tutorials! [DOMAIN_NAME] The online gif editor Send Feedba…" at bounding box center [387, 260] width 774 height 521
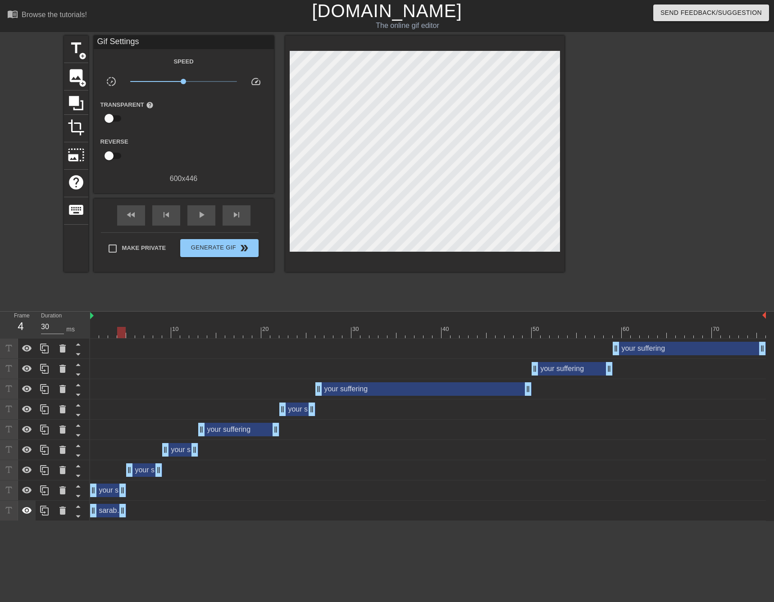
click at [27, 512] on icon at bounding box center [27, 510] width 10 height 7
click at [27, 512] on icon at bounding box center [27, 511] width 10 height 9
click at [82, 50] on span "title" at bounding box center [76, 48] width 17 height 17
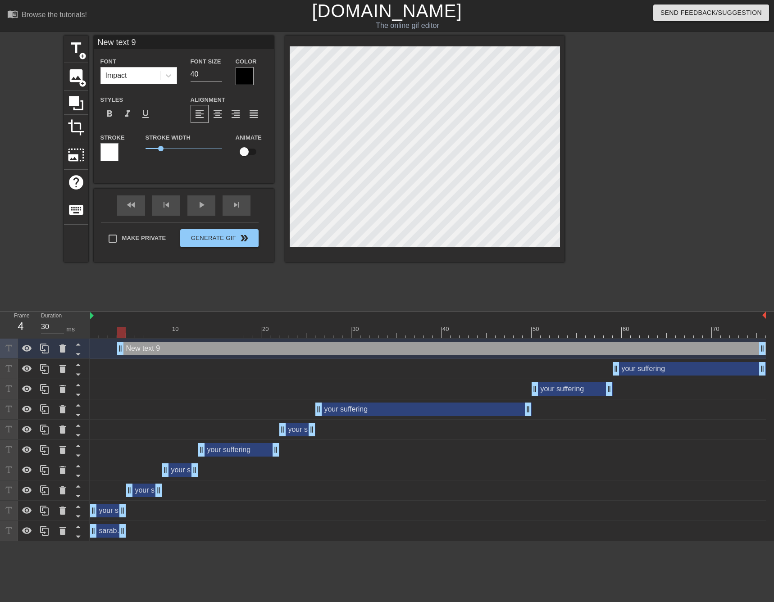
type input "40"
drag, startPoint x: 118, startPoint y: 348, endPoint x: 129, endPoint y: 351, distance: 11.0
click at [80, 356] on icon at bounding box center [78, 354] width 11 height 11
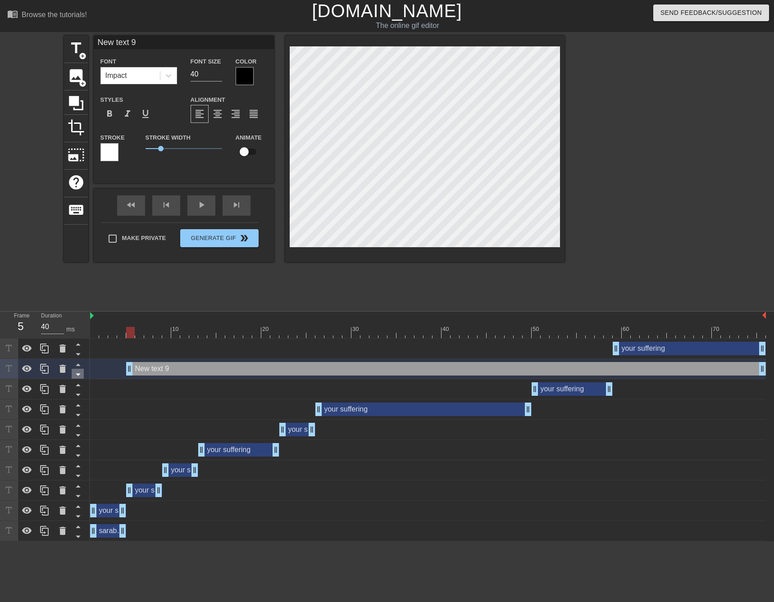
click at [78, 377] on icon at bounding box center [78, 374] width 11 height 11
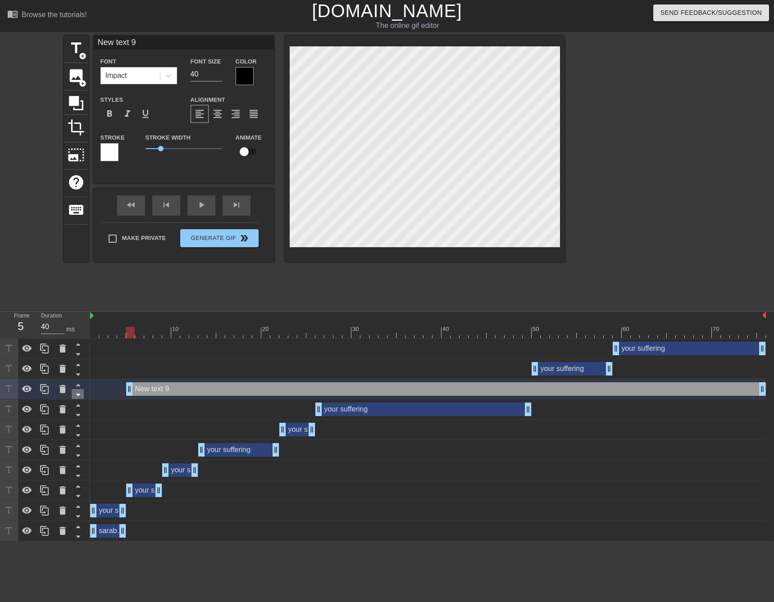
click at [79, 395] on icon at bounding box center [78, 395] width 5 height 2
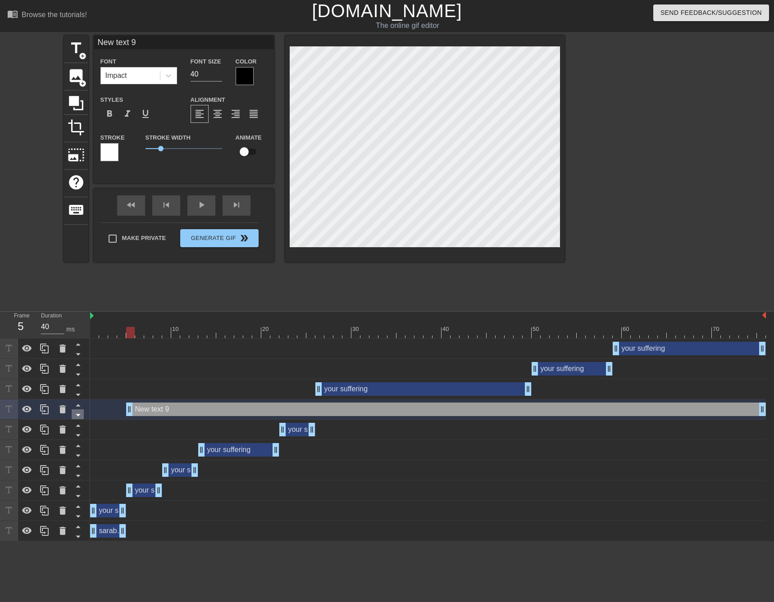
click at [79, 417] on icon at bounding box center [78, 415] width 11 height 11
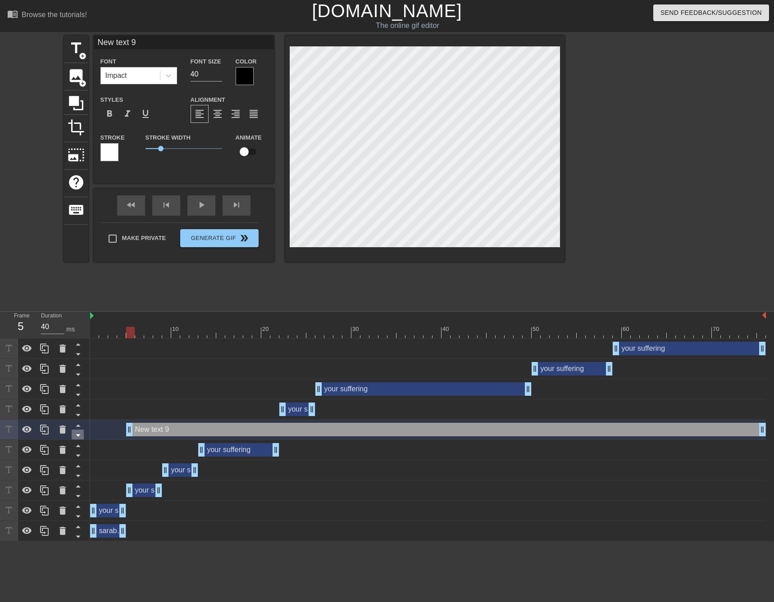
click at [77, 438] on icon at bounding box center [78, 435] width 11 height 11
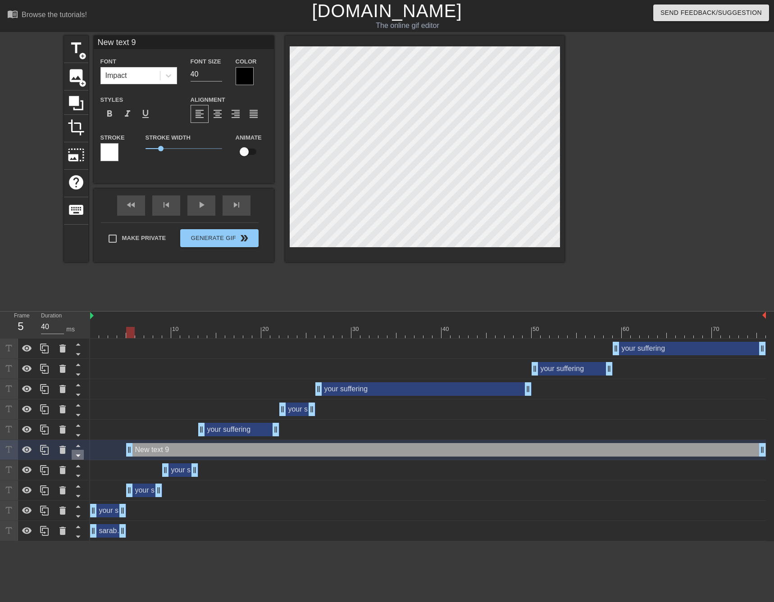
click at [79, 456] on icon at bounding box center [78, 456] width 5 height 2
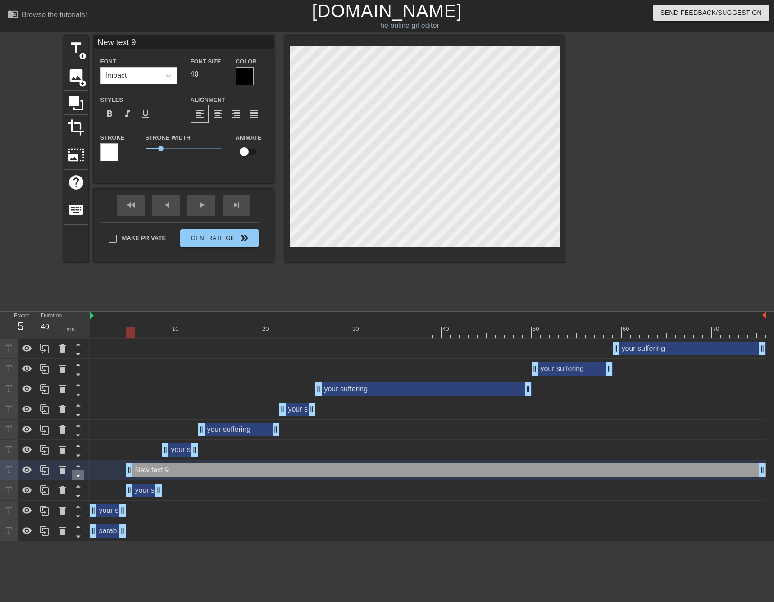
click at [79, 473] on icon at bounding box center [78, 475] width 11 height 11
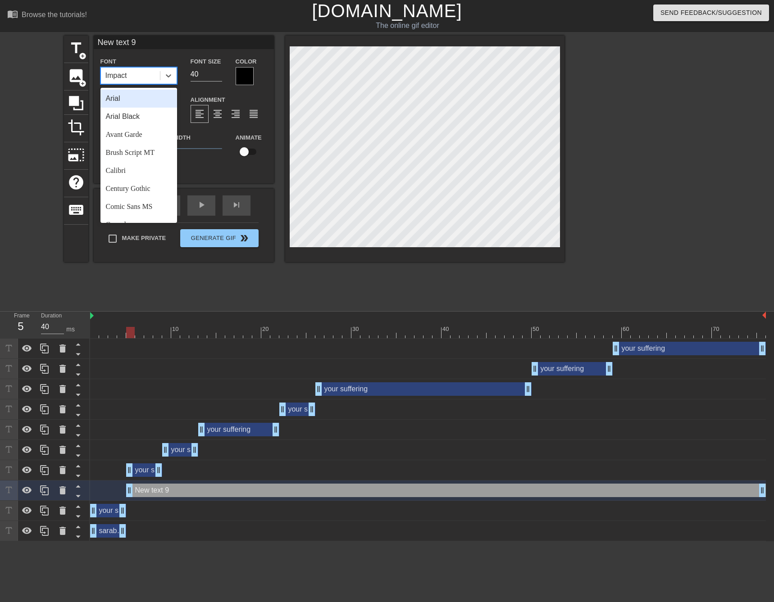
click at [141, 67] on div "Impact" at bounding box center [138, 75] width 77 height 17
click at [132, 93] on div "Arial" at bounding box center [138, 99] width 77 height 18
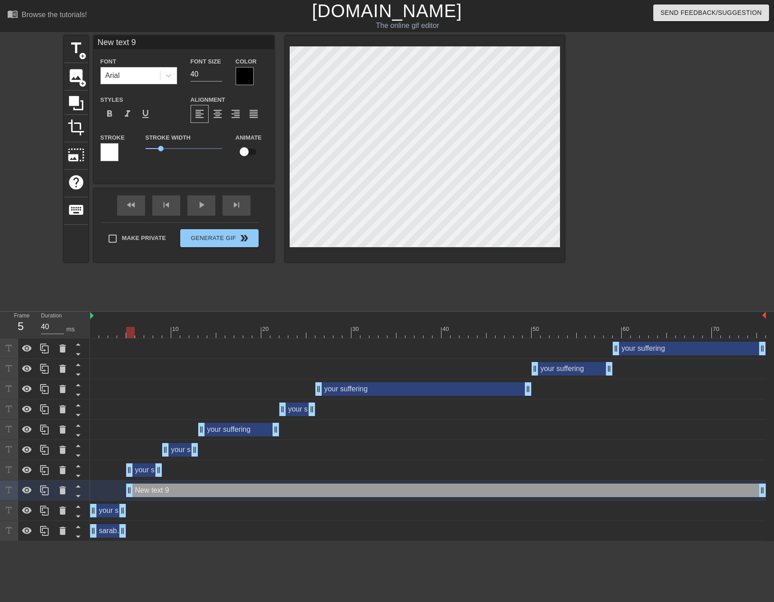
click at [105, 533] on div "sarabeara drag_handle drag_handle" at bounding box center [108, 532] width 36 height 14
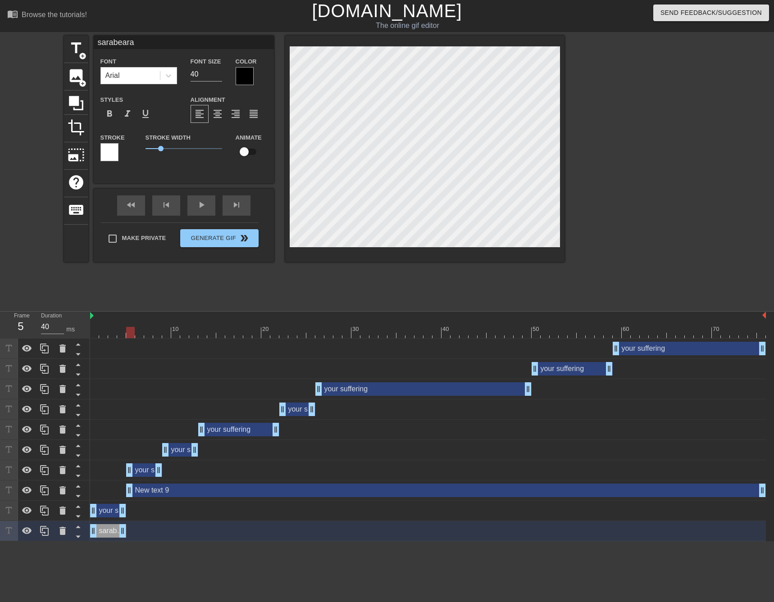
type input "New text 9"
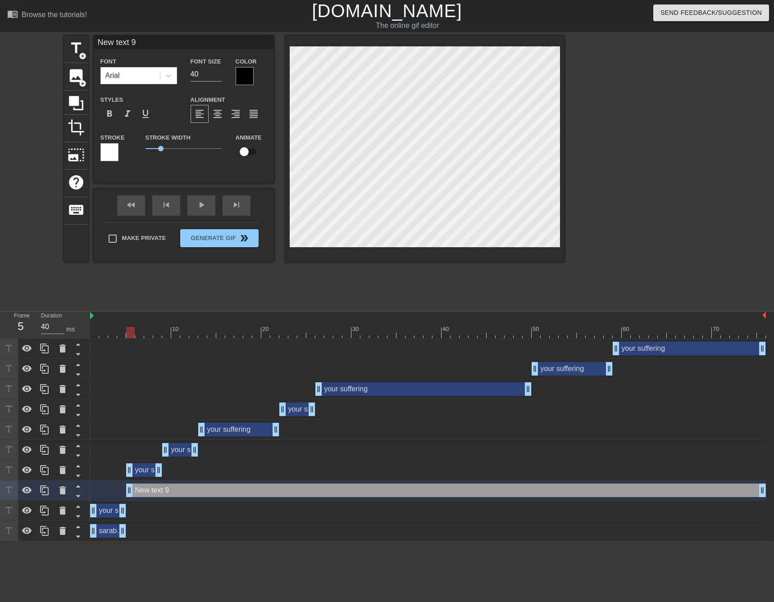
type input "30"
drag, startPoint x: 128, startPoint y: 328, endPoint x: 120, endPoint y: 330, distance: 8.0
click at [120, 330] on div at bounding box center [121, 332] width 9 height 11
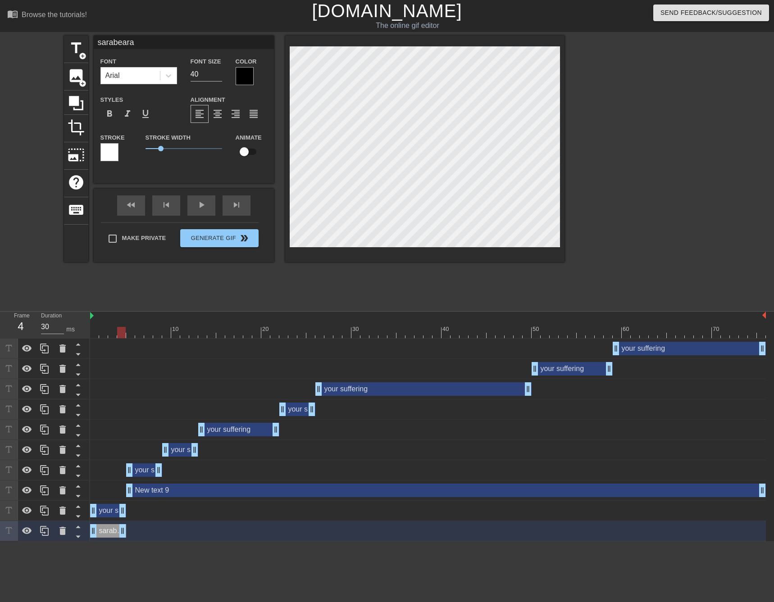
scroll to position [1, 2]
click at [196, 491] on div "New text 9 drag_handle drag_handle" at bounding box center [446, 491] width 640 height 14
type input "New text 9"
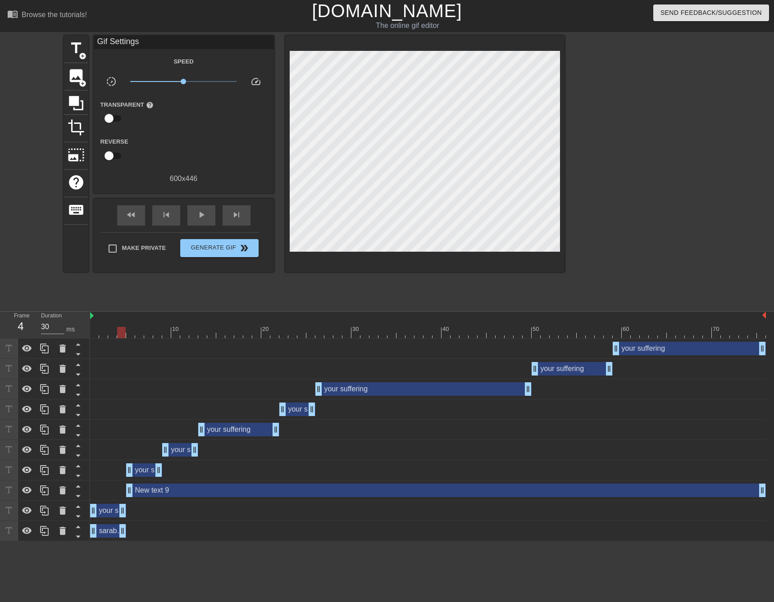
click at [228, 493] on div "New text 9 drag_handle drag_handle" at bounding box center [446, 491] width 640 height 14
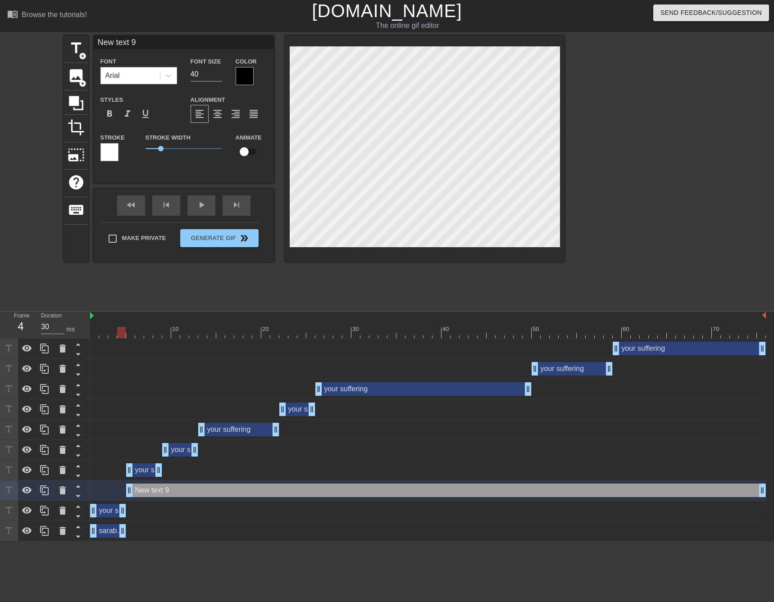
type input "40"
drag, startPoint x: 122, startPoint y: 331, endPoint x: 135, endPoint y: 333, distance: 13.3
click at [135, 333] on div at bounding box center [428, 332] width 676 height 11
paste textarea "sarabeara"
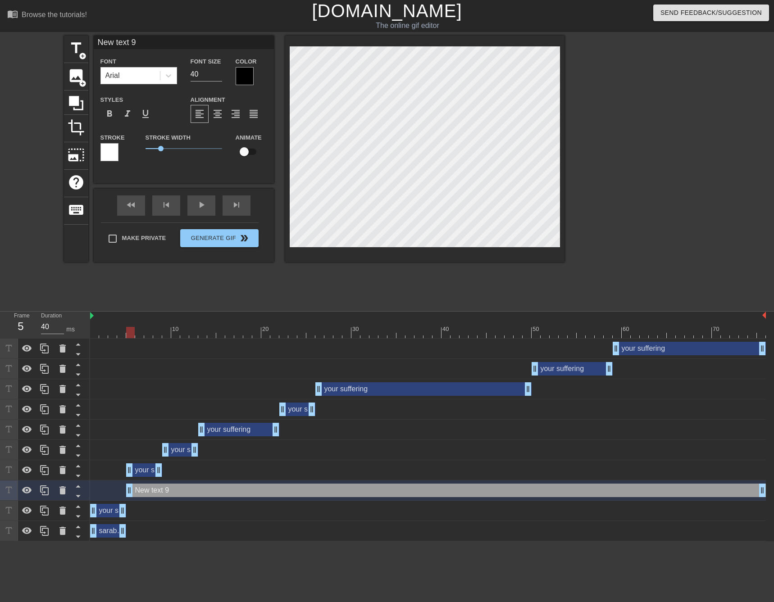
type input "sarabeara"
type textarea "sarabeara"
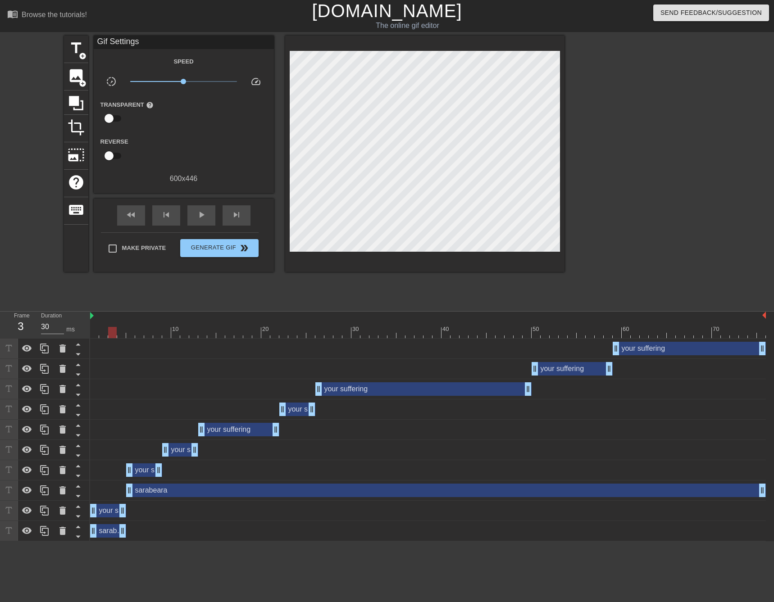
drag, startPoint x: 131, startPoint y: 334, endPoint x: 117, endPoint y: 332, distance: 14.7
click at [117, 332] on div at bounding box center [428, 332] width 676 height 11
drag, startPoint x: 117, startPoint y: 333, endPoint x: 128, endPoint y: 332, distance: 10.9
click at [128, 332] on div at bounding box center [428, 332] width 676 height 11
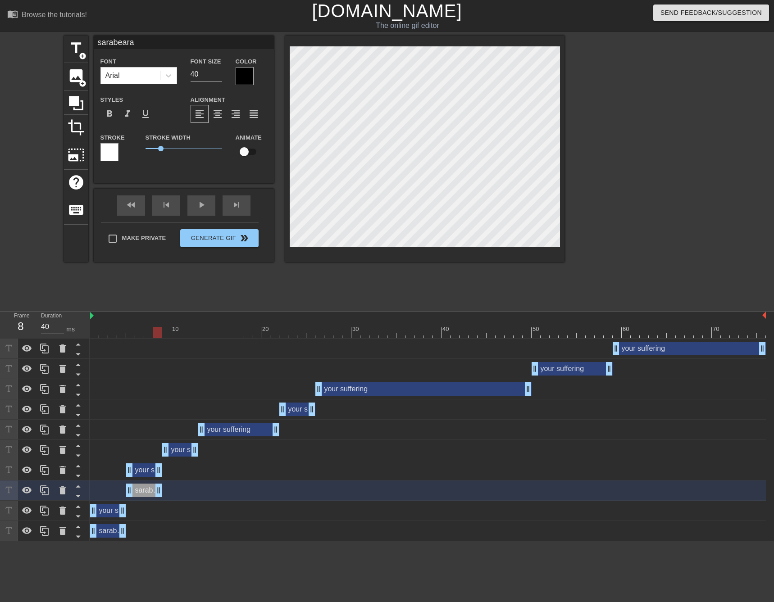
type input "30"
drag, startPoint x: 763, startPoint y: 493, endPoint x: 167, endPoint y: 493, distance: 595.7
click at [70, 46] on span "title" at bounding box center [76, 48] width 17 height 17
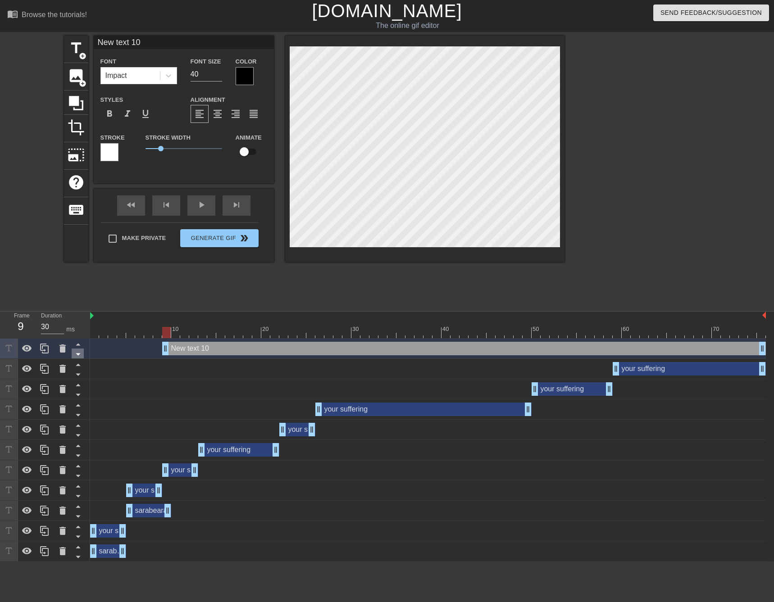
click at [76, 358] on icon at bounding box center [78, 354] width 11 height 11
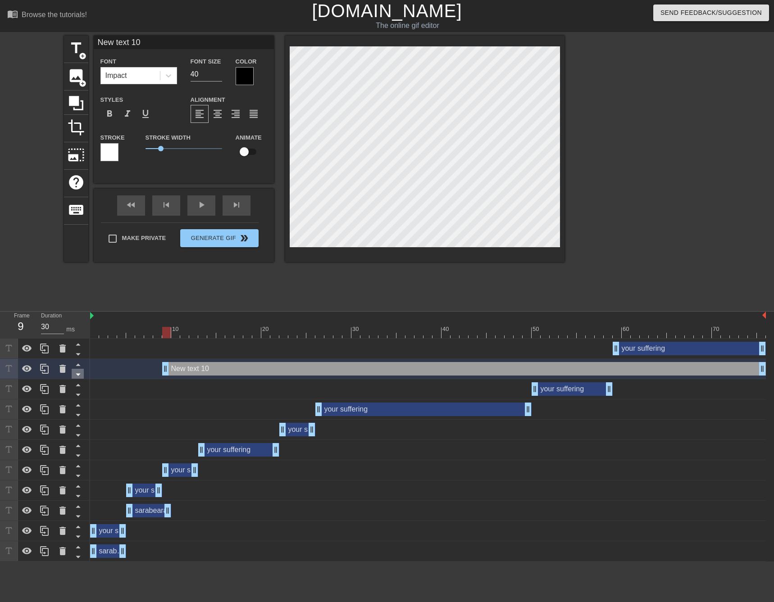
click at [78, 376] on icon at bounding box center [78, 375] width 5 height 2
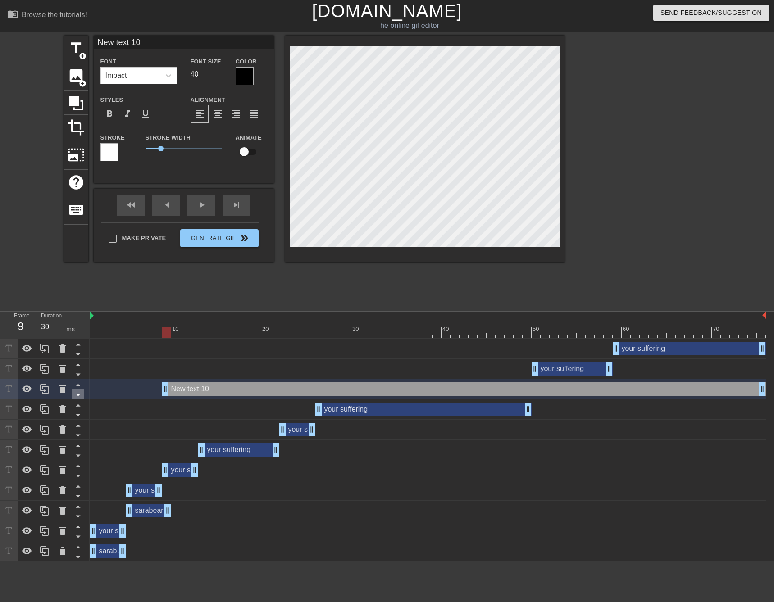
click at [78, 397] on icon at bounding box center [78, 395] width 5 height 2
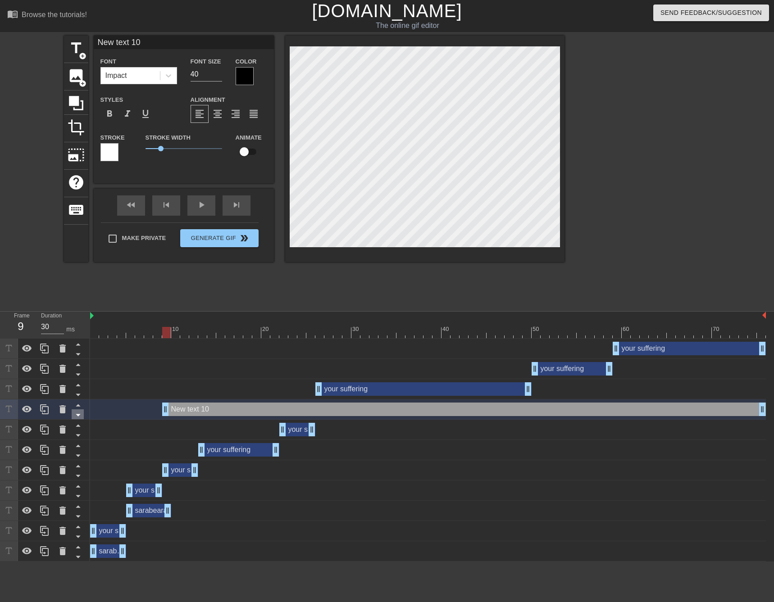
click at [76, 417] on icon at bounding box center [78, 415] width 11 height 11
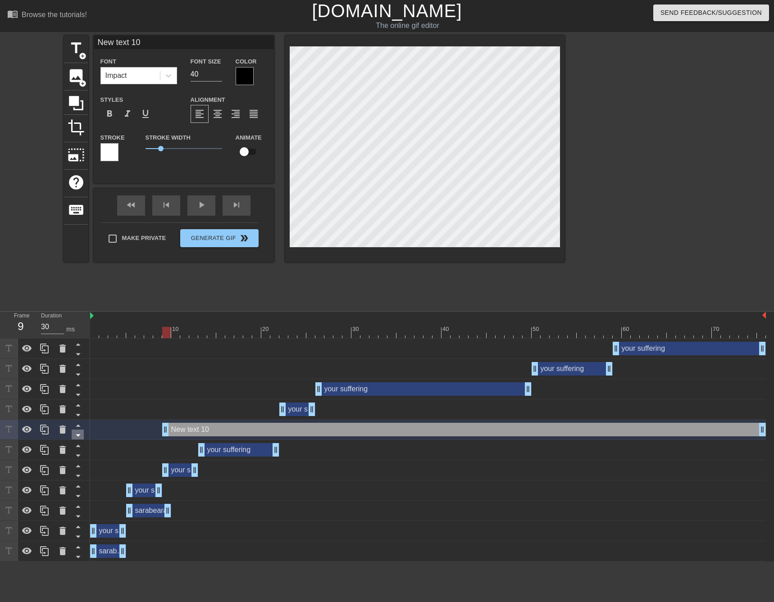
click at [79, 439] on icon at bounding box center [78, 435] width 11 height 11
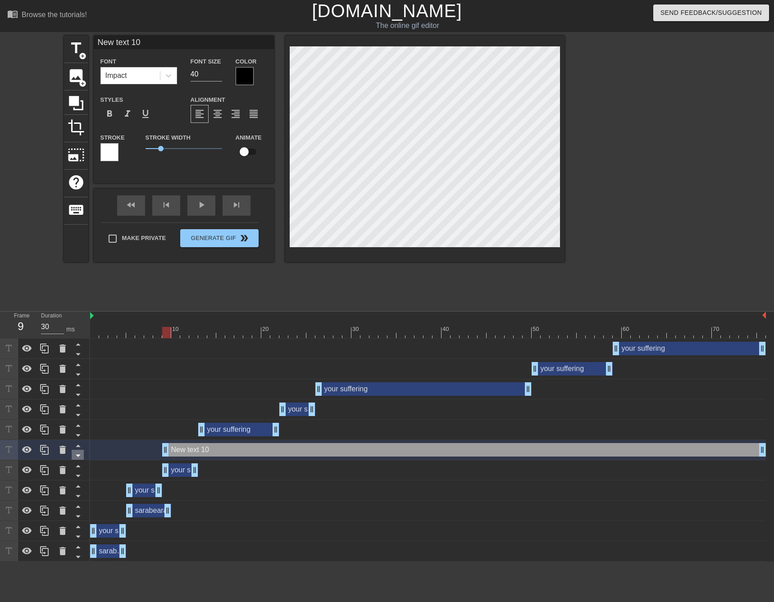
click at [80, 456] on icon at bounding box center [78, 456] width 5 height 2
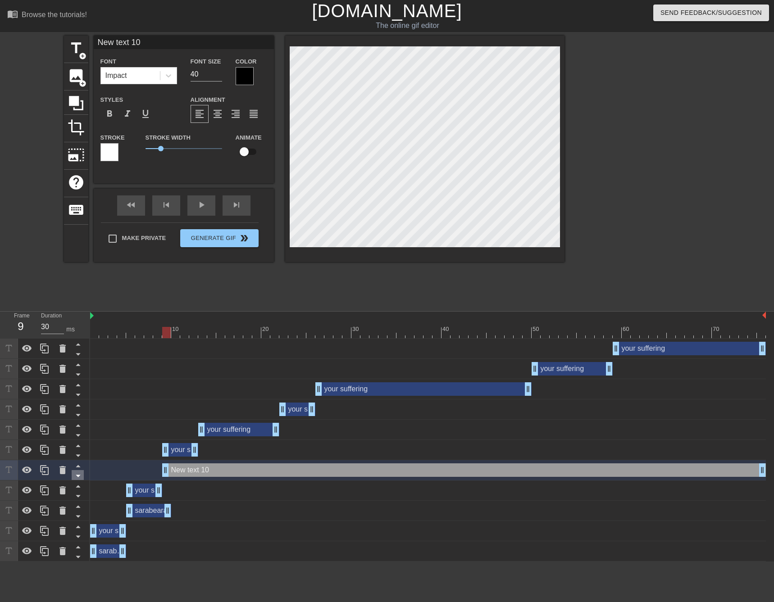
click at [82, 477] on icon at bounding box center [78, 475] width 11 height 11
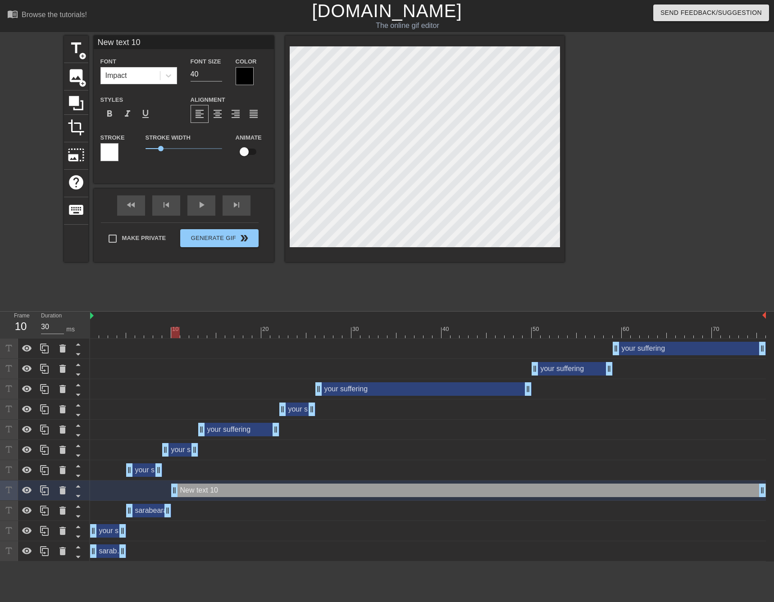
drag, startPoint x: 166, startPoint y: 496, endPoint x: 172, endPoint y: 496, distance: 6.3
click at [142, 77] on div "Impact" at bounding box center [130, 76] width 59 height 16
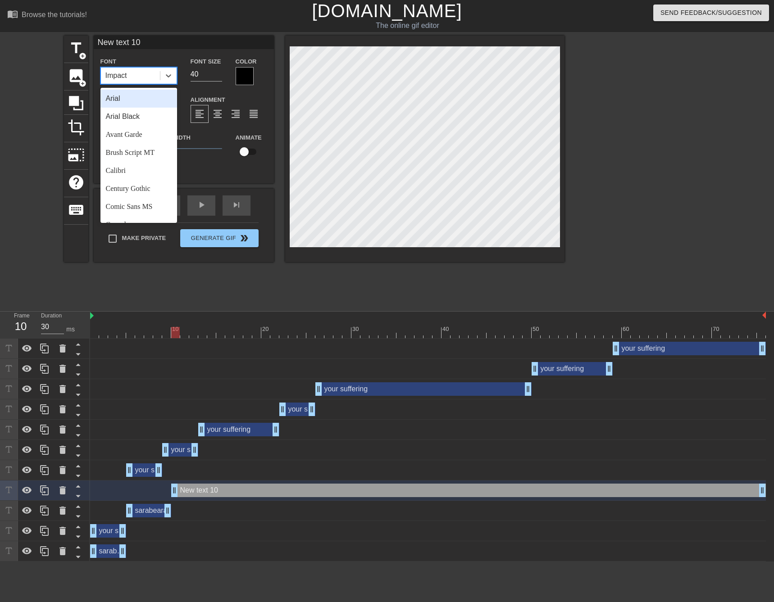
click at [121, 99] on div "Arial" at bounding box center [138, 99] width 77 height 18
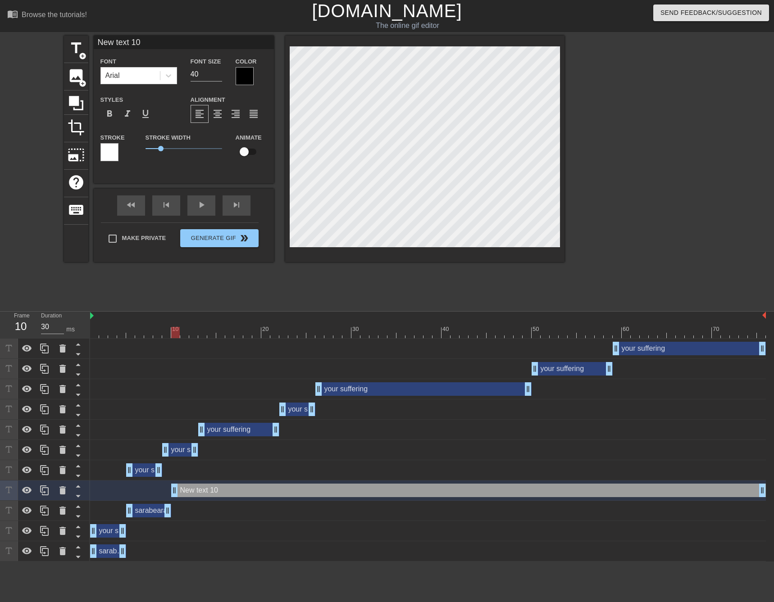
scroll to position [1, 3]
paste textarea "sarabeara"
type input "sarabeara"
type textarea "sarabeara"
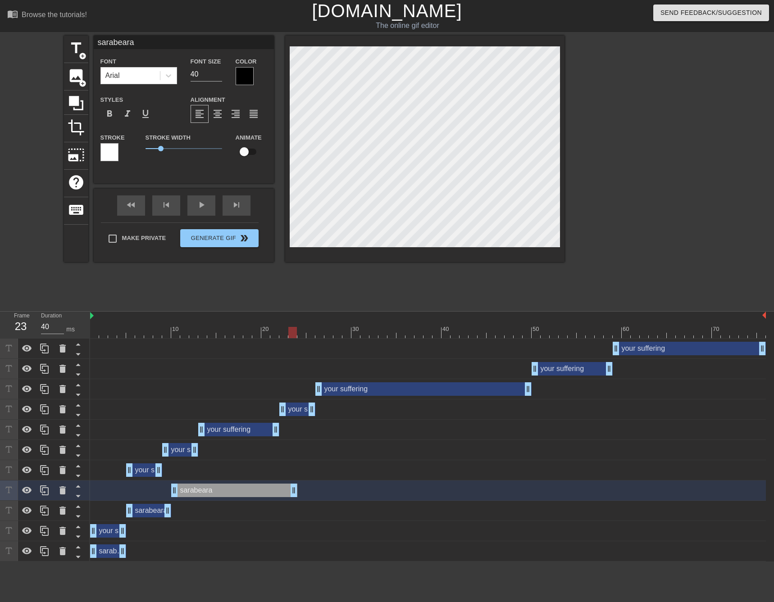
type input "30"
drag, startPoint x: 765, startPoint y: 490, endPoint x: 276, endPoint y: 492, distance: 488.9
click at [77, 50] on span "title" at bounding box center [76, 48] width 17 height 17
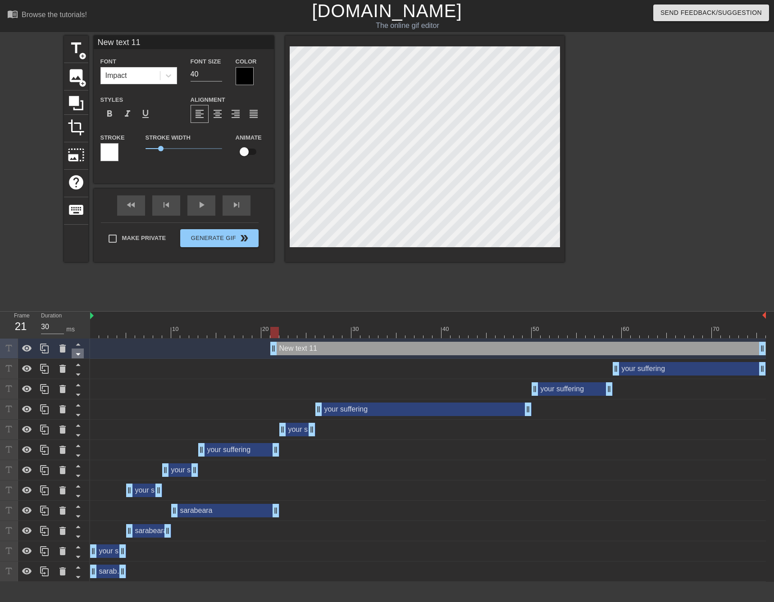
click at [78, 356] on icon at bounding box center [78, 355] width 5 height 2
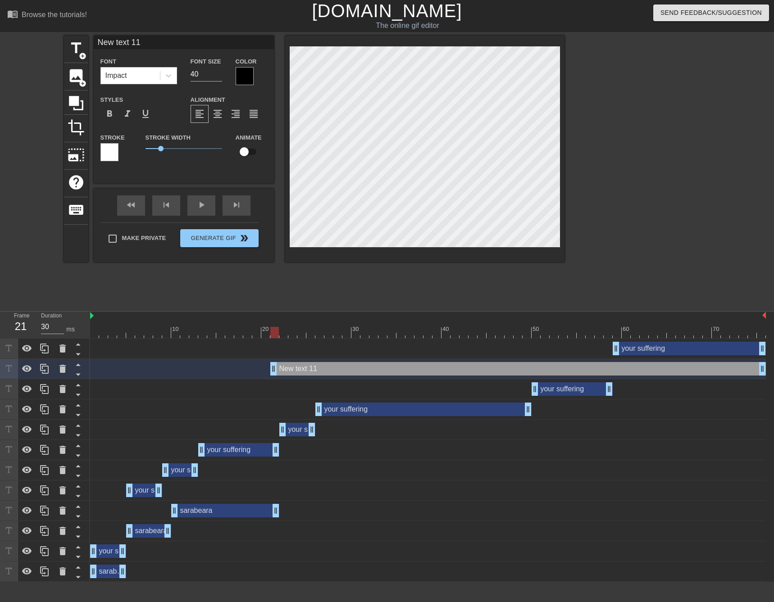
click at [78, 356] on icon at bounding box center [78, 355] width 5 height 2
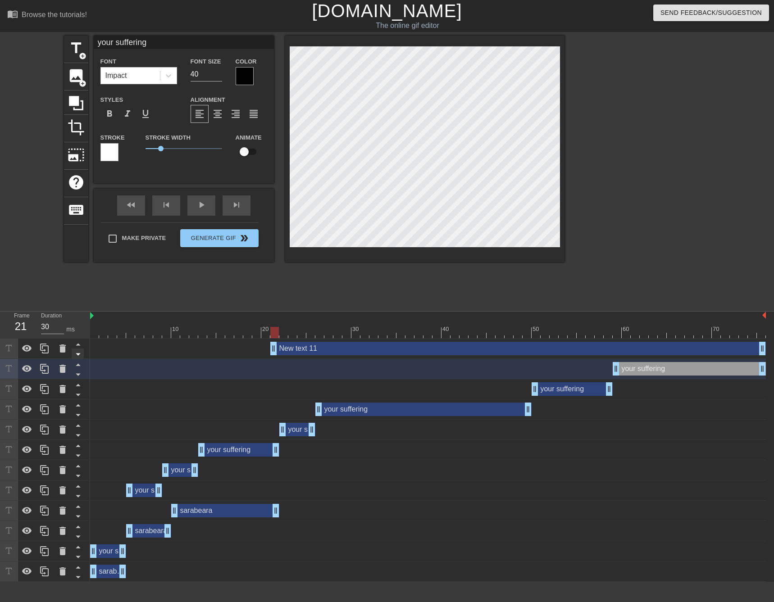
click at [77, 359] on icon at bounding box center [78, 354] width 11 height 11
type input "New text 11"
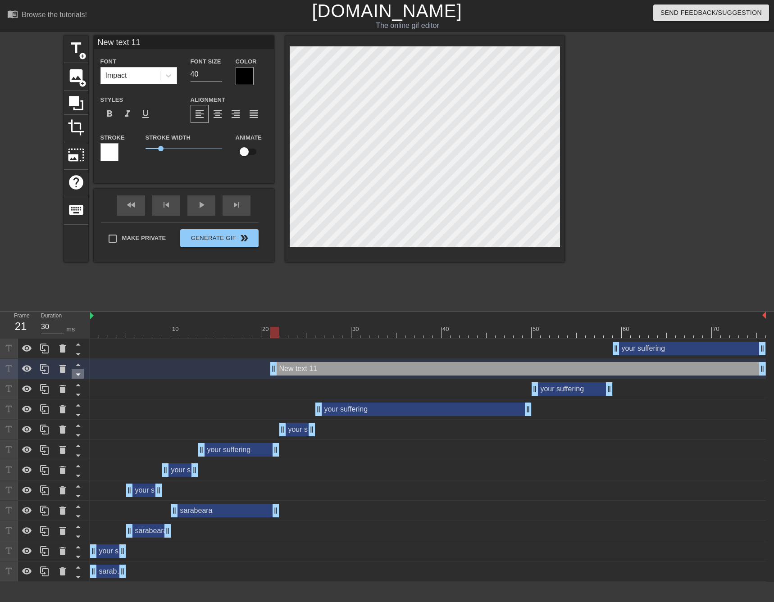
click at [78, 379] on icon at bounding box center [78, 374] width 11 height 11
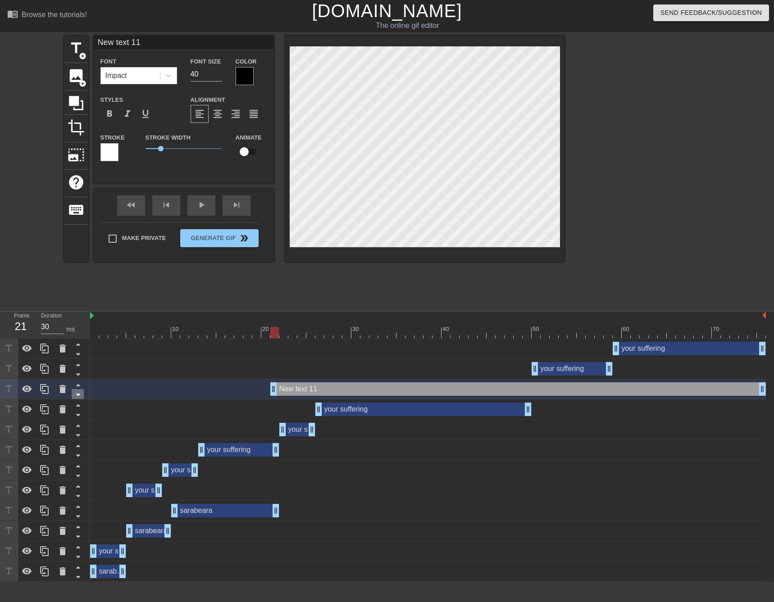
click at [78, 398] on icon at bounding box center [78, 394] width 11 height 11
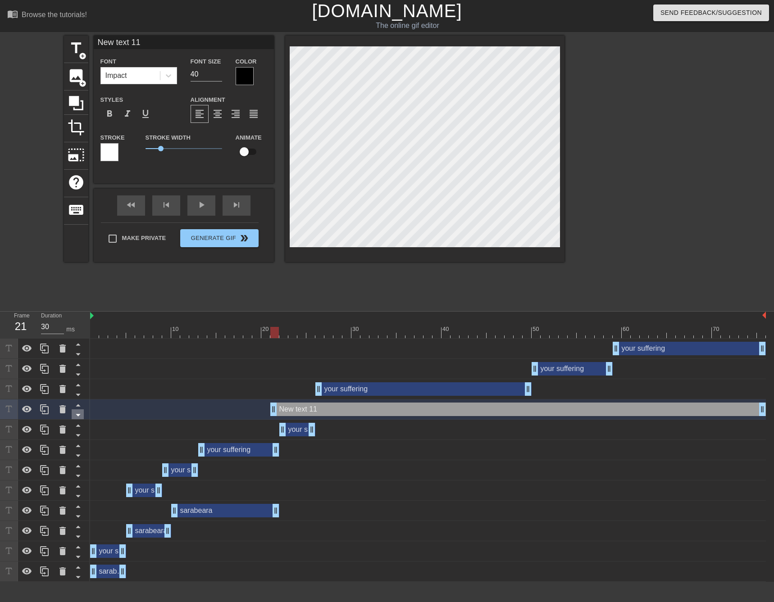
click at [76, 413] on icon at bounding box center [78, 415] width 11 height 11
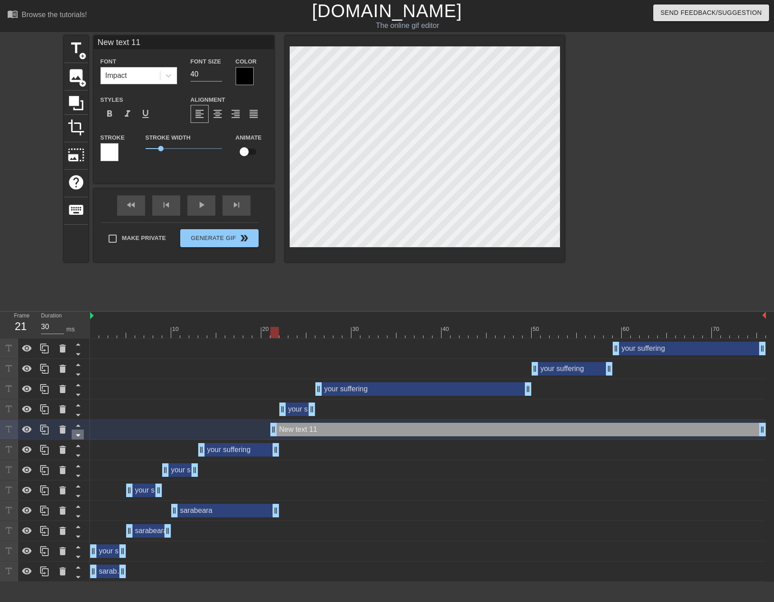
click at [76, 437] on icon at bounding box center [78, 435] width 11 height 11
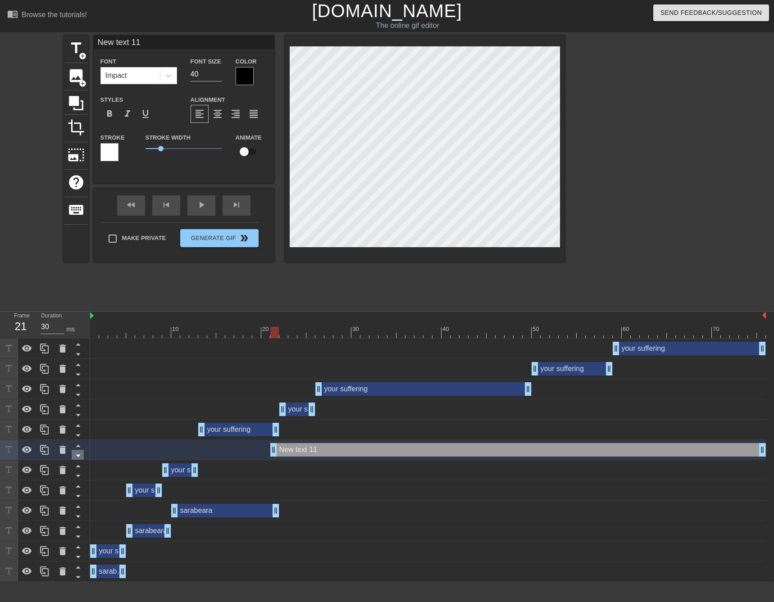
click at [79, 457] on icon at bounding box center [78, 456] width 5 height 2
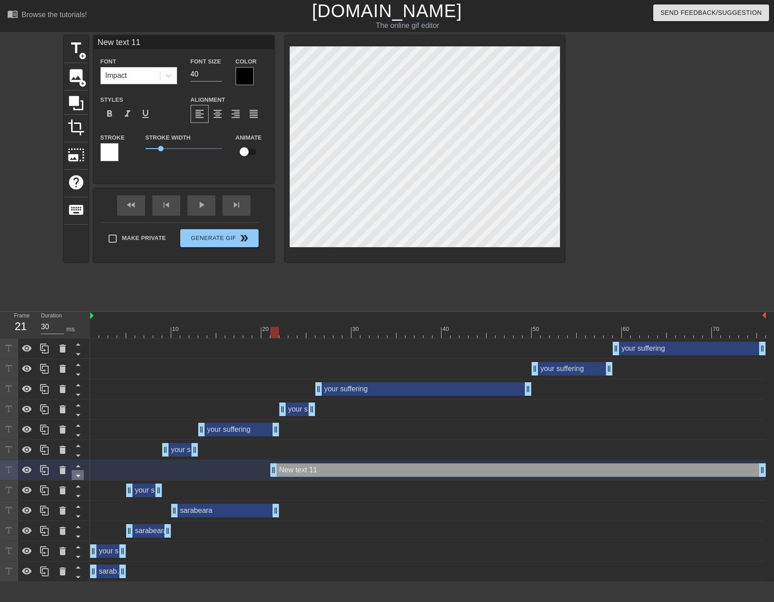
click at [81, 474] on icon at bounding box center [78, 475] width 11 height 11
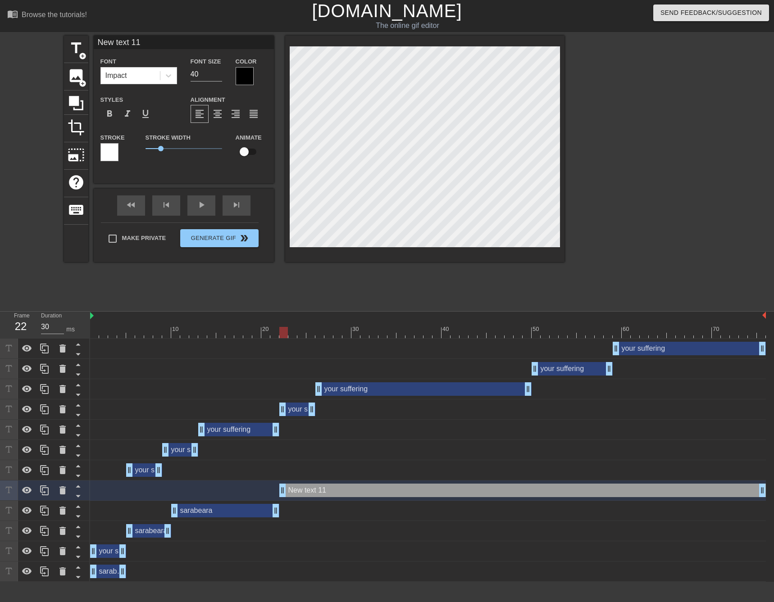
drag, startPoint x: 276, startPoint y: 490, endPoint x: 284, endPoint y: 491, distance: 8.6
click at [168, 82] on div at bounding box center [168, 76] width 16 height 16
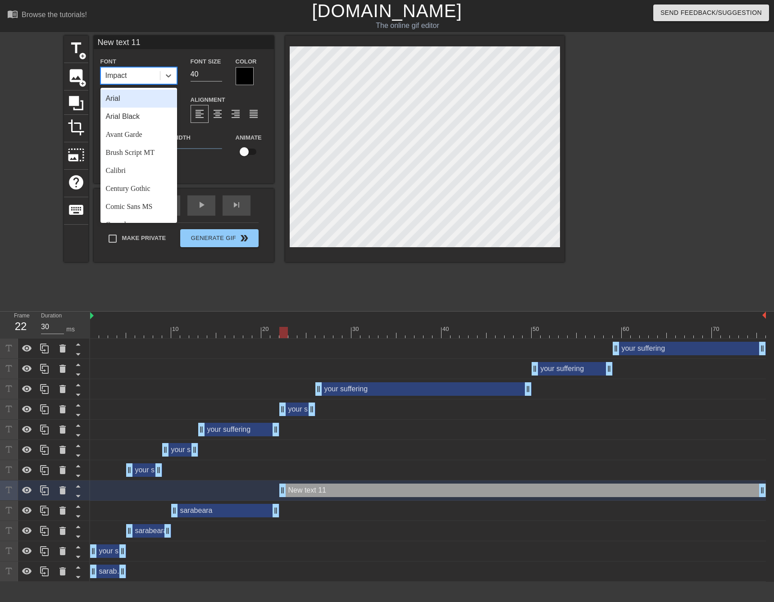
click at [143, 101] on div "Arial" at bounding box center [138, 99] width 77 height 18
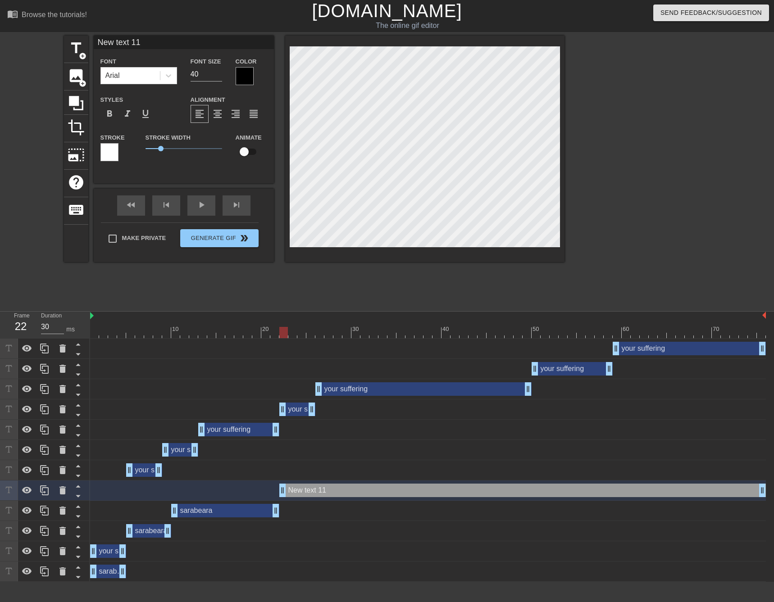
scroll to position [1, 2]
paste textarea "sarabeara"
type input "sarabeara"
type textarea "sarabeara"
type input "40"
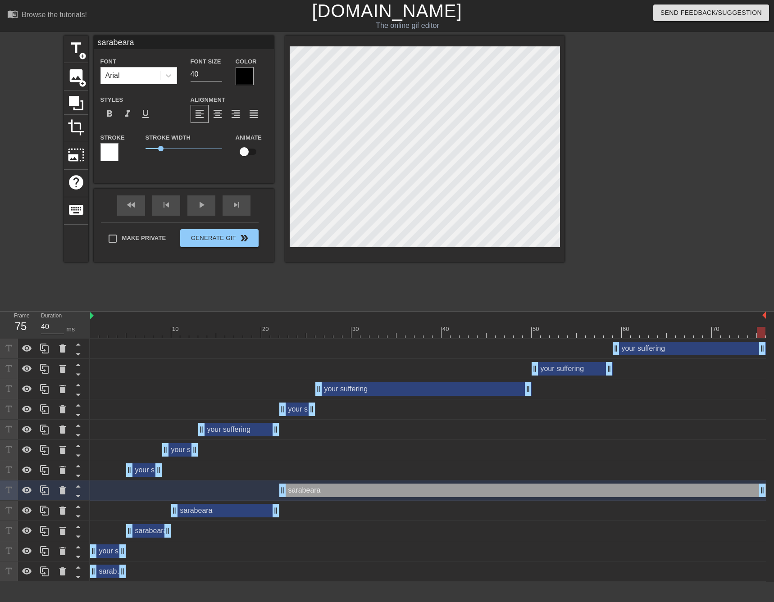
drag, startPoint x: 762, startPoint y: 492, endPoint x: 774, endPoint y: 494, distance: 12.8
click at [774, 494] on html "menu_book Browse the tutorials! [DOMAIN_NAME] The online gif editor Send Feedba…" at bounding box center [387, 291] width 774 height 582
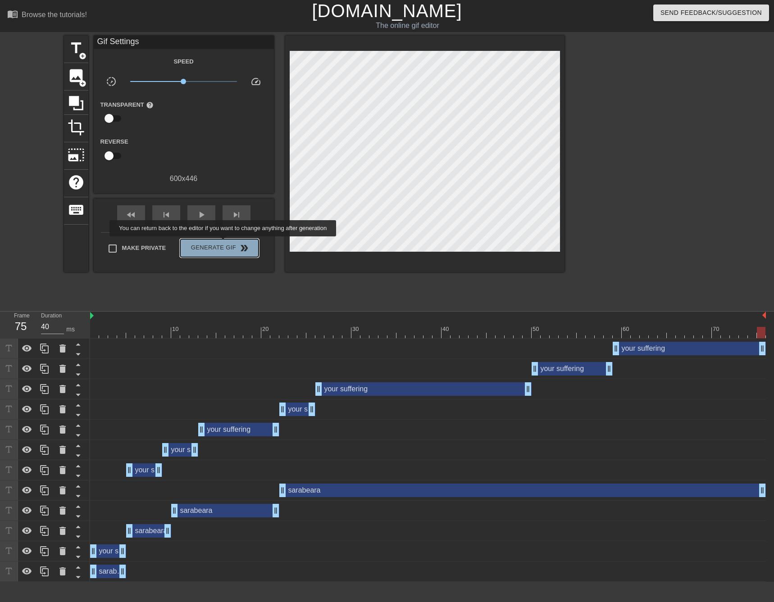
click at [224, 243] on span "Generate Gif double_arrow" at bounding box center [219, 248] width 71 height 11
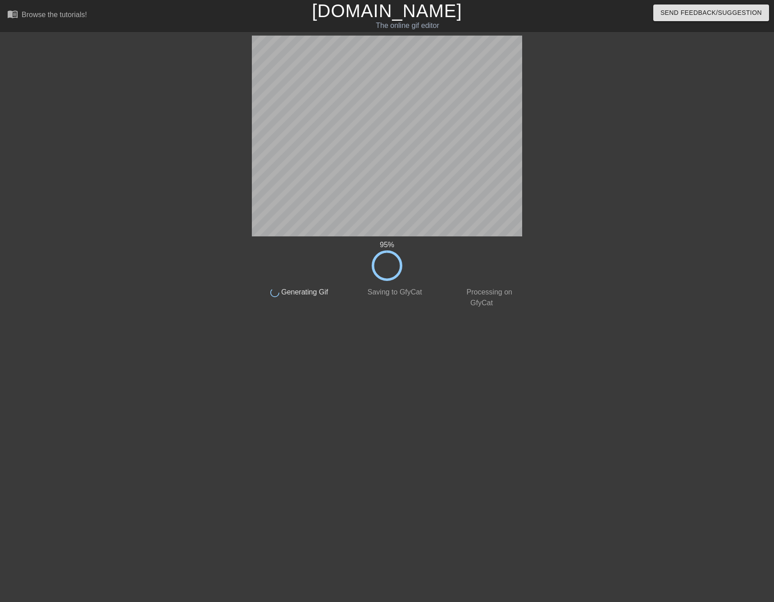
drag, startPoint x: 506, startPoint y: 379, endPoint x: 489, endPoint y: 379, distance: 16.7
click at [506, 313] on html "menu_book Browse the tutorials! [DOMAIN_NAME] The online gif editor Send Feedba…" at bounding box center [387, 156] width 774 height 313
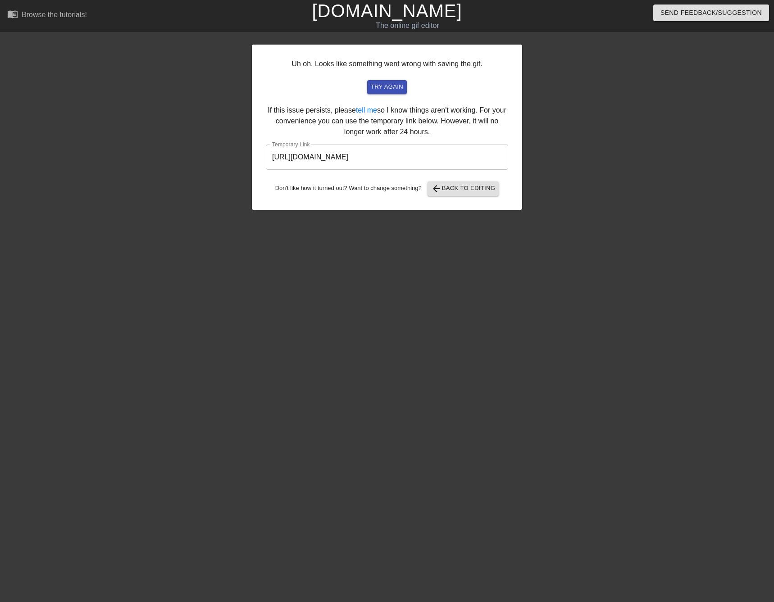
click at [432, 161] on input "[URL][DOMAIN_NAME]" at bounding box center [387, 157] width 242 height 25
click at [393, 88] on span "try again" at bounding box center [387, 87] width 32 height 10
